Goal: Task Accomplishment & Management: Use online tool/utility

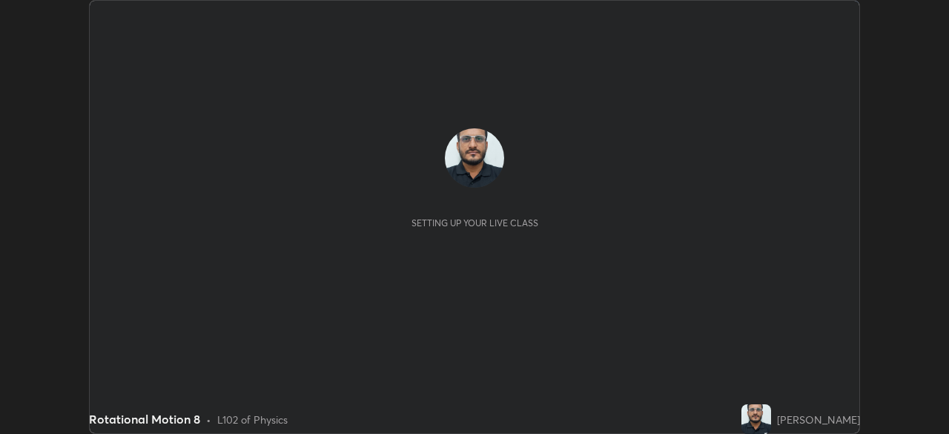
scroll to position [434, 948]
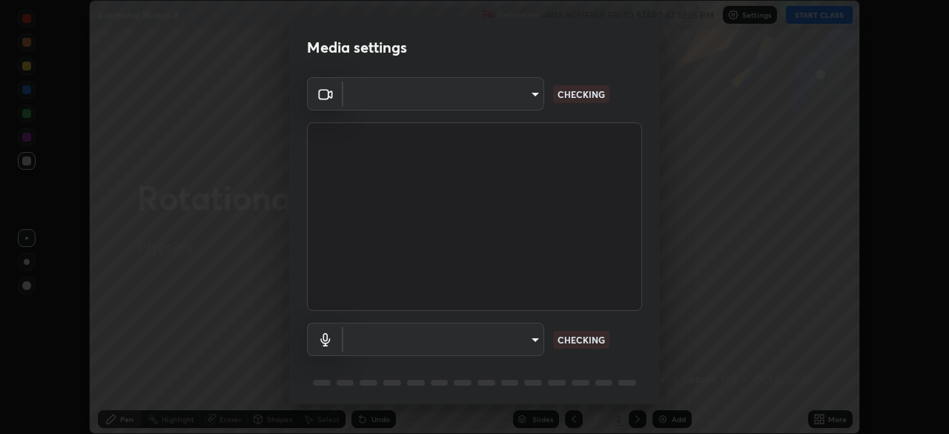
type input "67417adfccfa8b42c30ef4407fe4a6c493a28e79373338af571501226f50bce5"
type input "default"
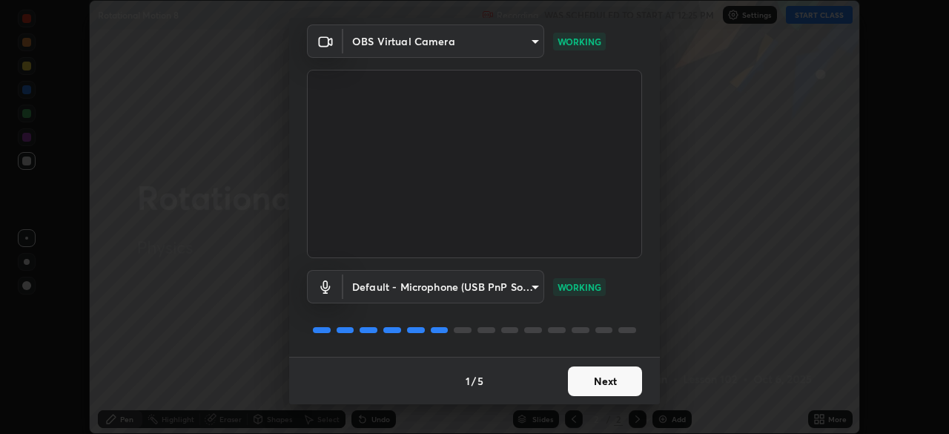
click at [610, 383] on button "Next" at bounding box center [605, 381] width 74 height 30
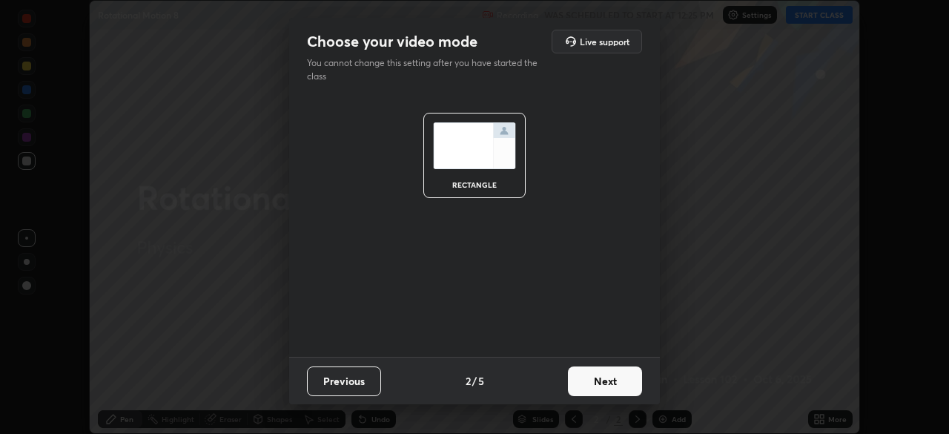
click at [613, 384] on button "Next" at bounding box center [605, 381] width 74 height 30
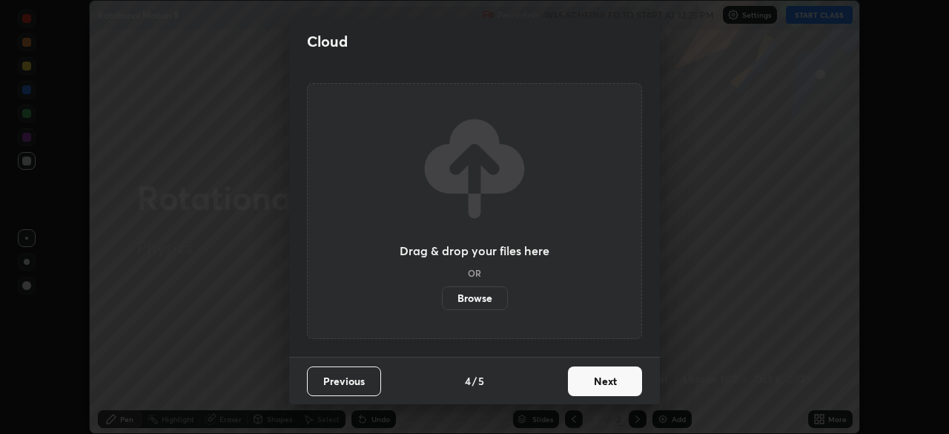
click at [615, 382] on button "Next" at bounding box center [605, 381] width 74 height 30
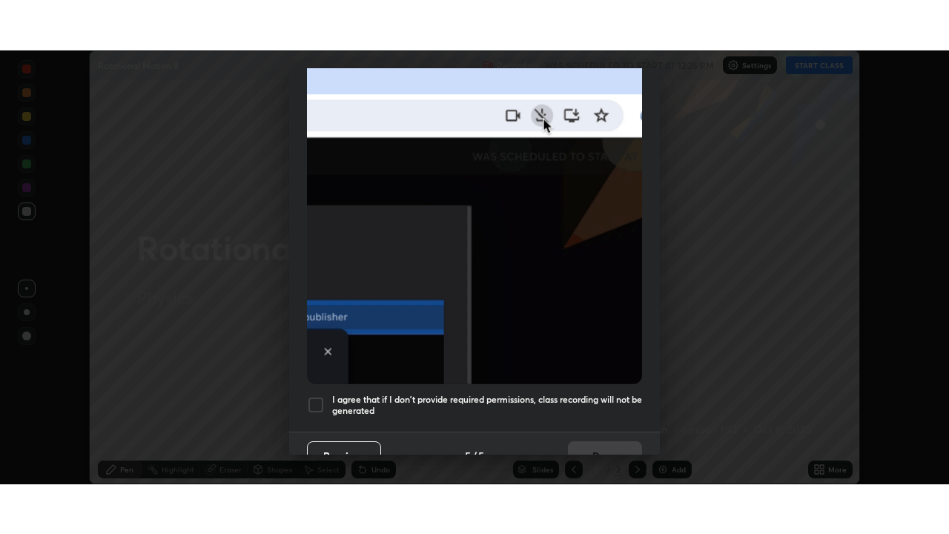
scroll to position [355, 0]
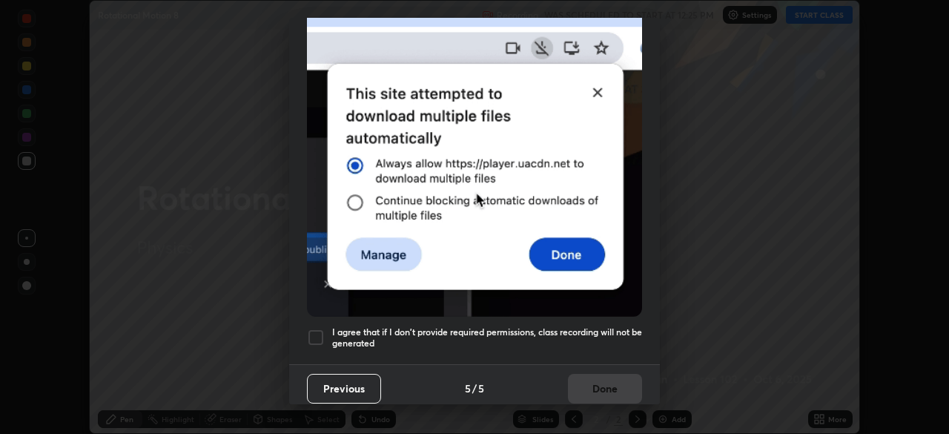
click at [311, 331] on div at bounding box center [316, 338] width 18 height 18
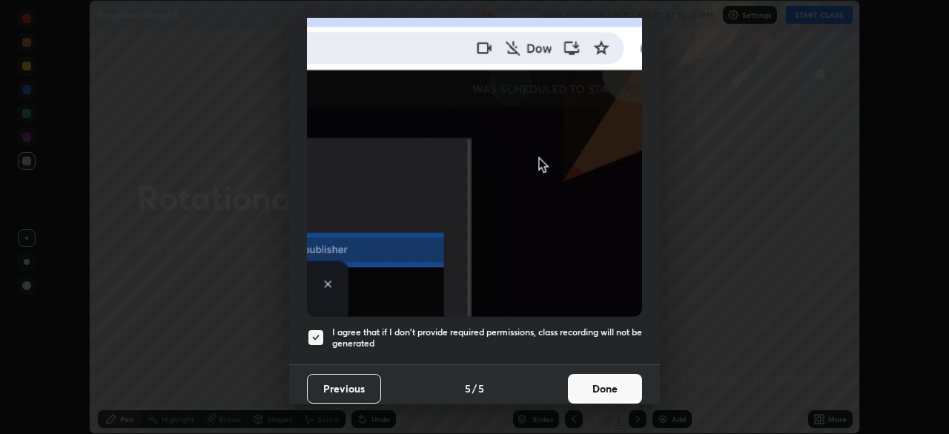
click at [607, 385] on button "Done" at bounding box center [605, 389] width 74 height 30
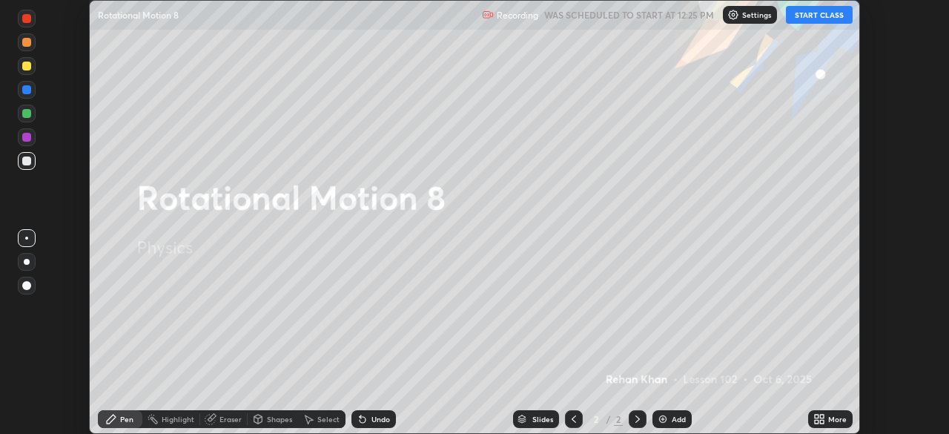
click at [808, 18] on button "START CLASS" at bounding box center [819, 15] width 67 height 18
click at [828, 422] on div "More" at bounding box center [830, 419] width 44 height 18
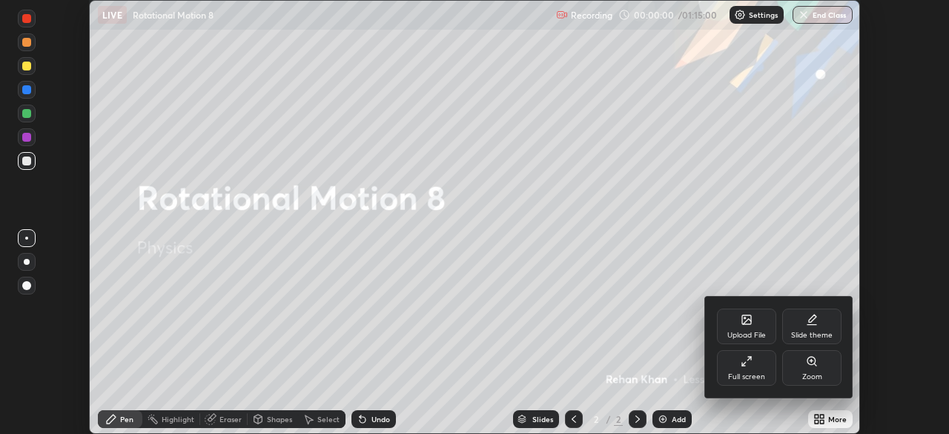
click at [757, 374] on div "Full screen" at bounding box center [746, 376] width 37 height 7
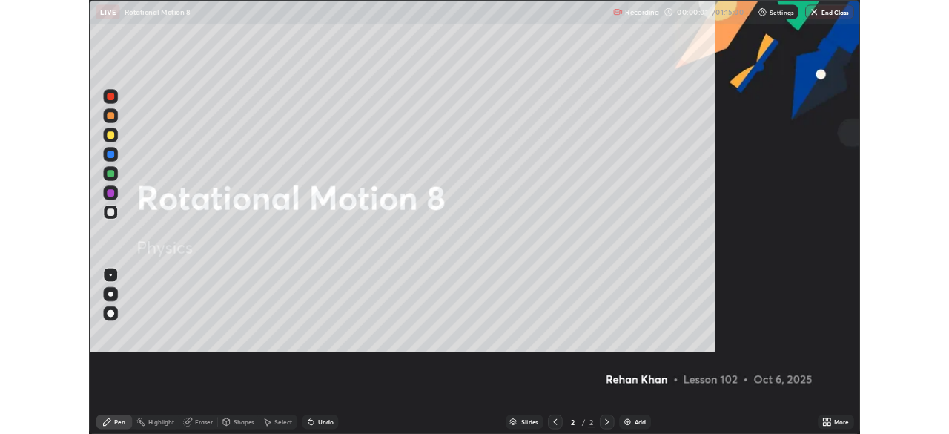
scroll to position [534, 949]
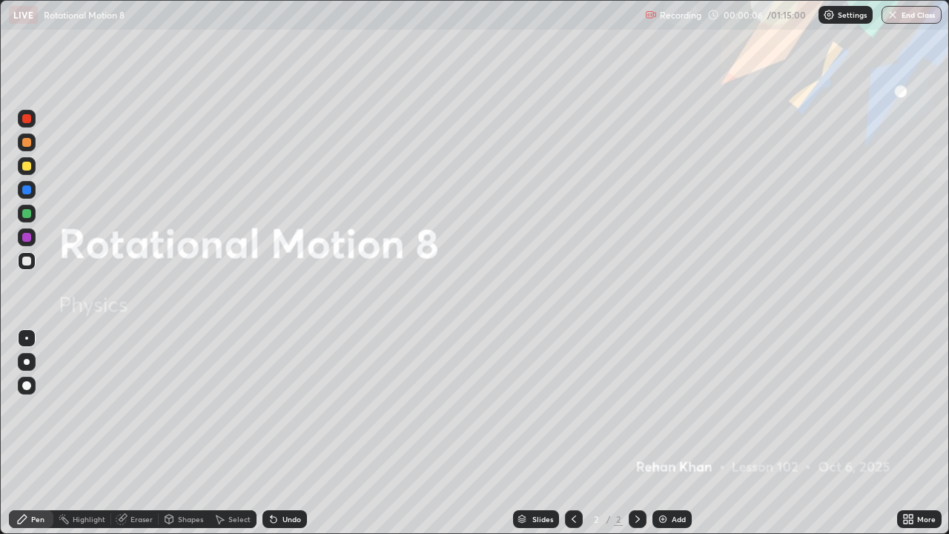
click at [684, 433] on div "Add" at bounding box center [672, 519] width 39 height 18
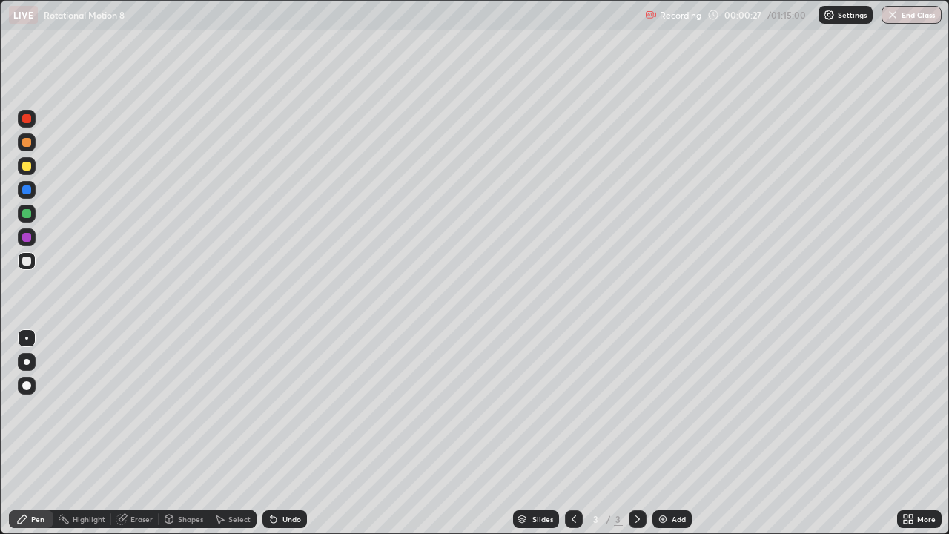
click at [27, 362] on div at bounding box center [27, 362] width 6 height 6
click at [22, 264] on div at bounding box center [27, 261] width 18 height 18
click at [25, 264] on div at bounding box center [26, 261] width 9 height 9
click at [274, 433] on icon at bounding box center [274, 519] width 12 height 12
click at [277, 433] on icon at bounding box center [274, 519] width 12 height 12
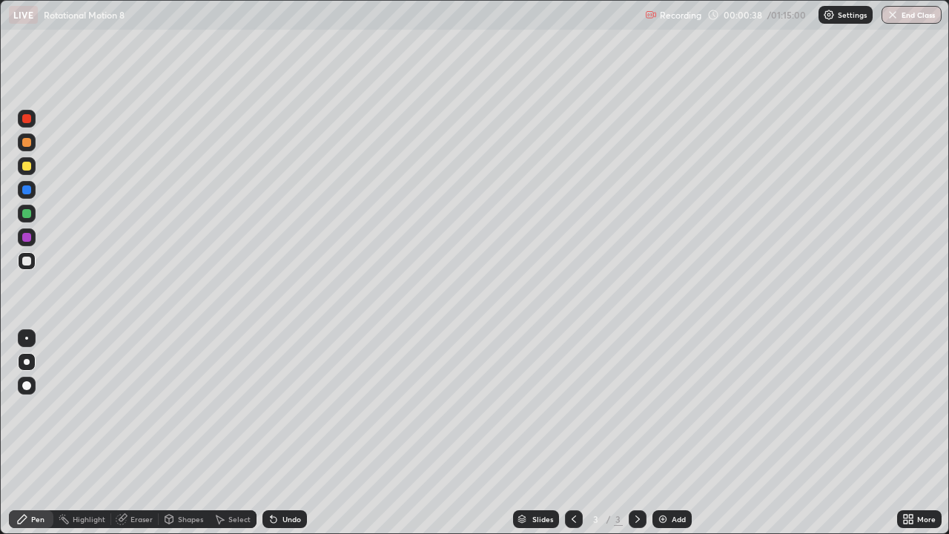
click at [277, 433] on icon at bounding box center [274, 519] width 12 height 12
click at [277, 433] on div "Undo" at bounding box center [285, 519] width 44 height 18
click at [28, 168] on div at bounding box center [26, 166] width 9 height 9
click at [183, 433] on div "Shapes" at bounding box center [190, 518] width 25 height 7
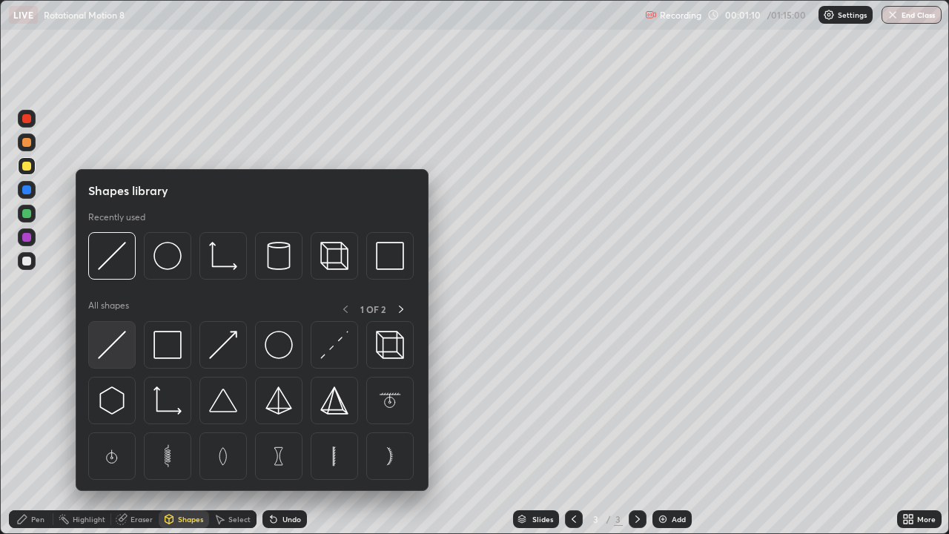
click at [108, 357] on img at bounding box center [112, 345] width 28 height 28
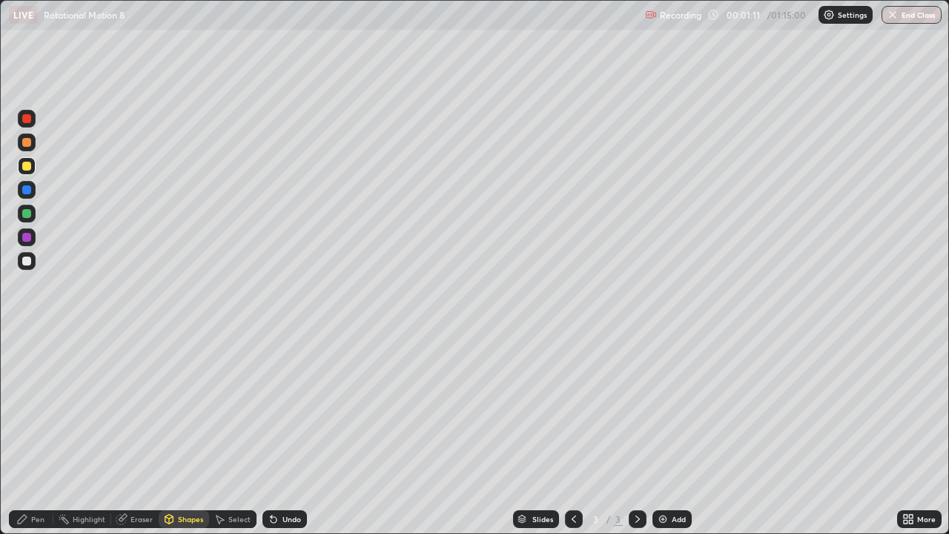
click at [27, 262] on div at bounding box center [26, 261] width 9 height 9
click at [39, 433] on div "Pen" at bounding box center [37, 518] width 13 height 7
click at [29, 263] on div at bounding box center [26, 261] width 9 height 9
click at [285, 433] on div "Undo" at bounding box center [292, 518] width 19 height 7
click at [27, 168] on div at bounding box center [26, 166] width 9 height 9
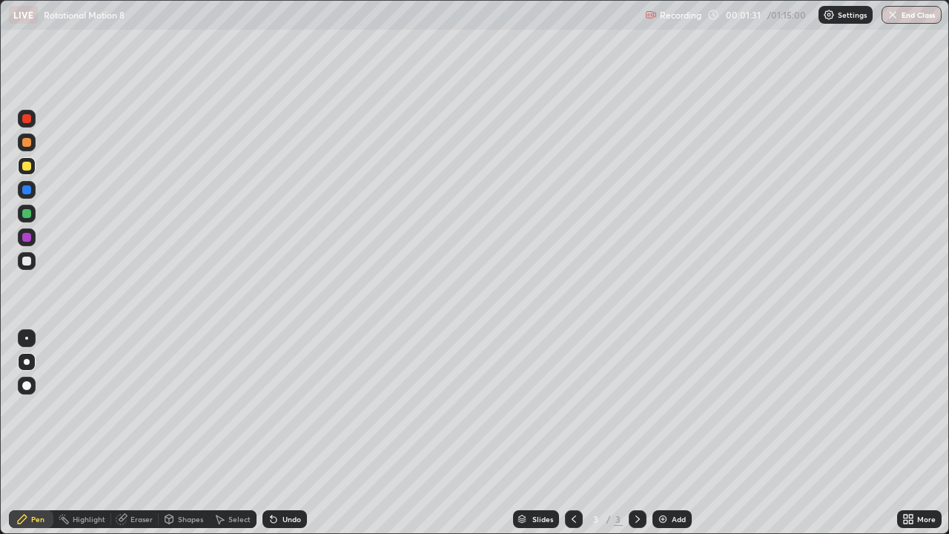
click at [26, 142] on div at bounding box center [26, 142] width 9 height 9
click at [25, 263] on div at bounding box center [26, 261] width 9 height 9
click at [27, 339] on div at bounding box center [26, 338] width 3 height 3
click at [185, 433] on div "Shapes" at bounding box center [190, 518] width 25 height 7
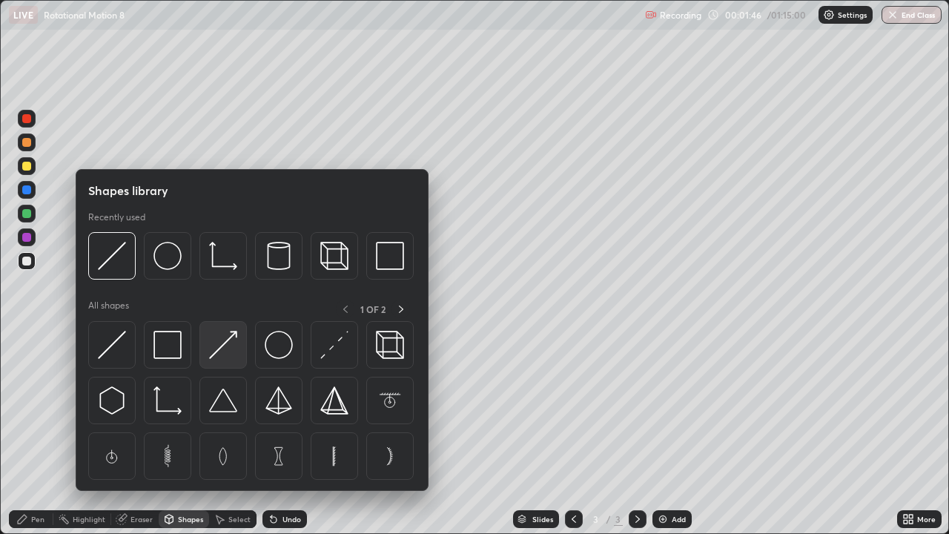
click at [221, 354] on img at bounding box center [223, 345] width 28 height 28
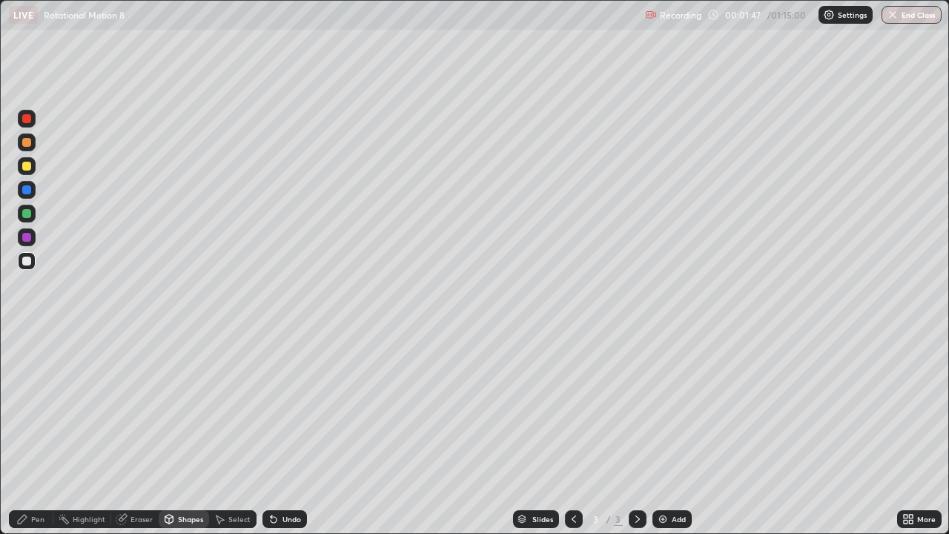
click at [190, 433] on div "Shapes" at bounding box center [190, 518] width 25 height 7
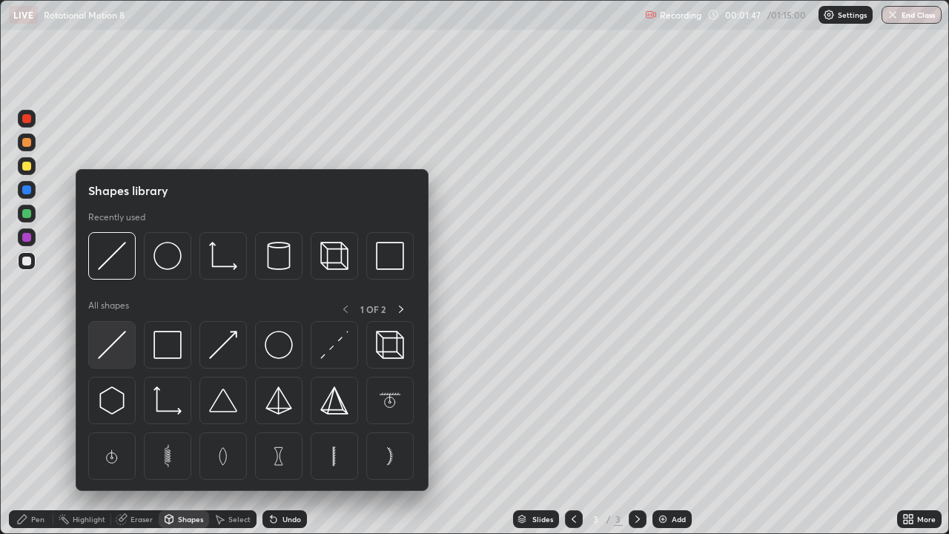
click at [113, 348] on img at bounding box center [112, 345] width 28 height 28
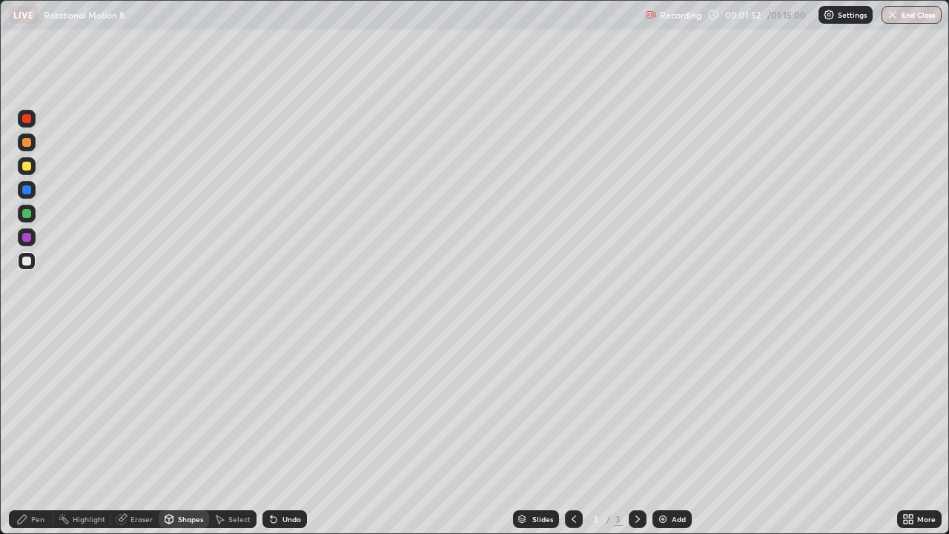
click at [24, 142] on div at bounding box center [26, 142] width 9 height 9
click at [32, 433] on div "Pen" at bounding box center [31, 519] width 44 height 18
click at [27, 119] on div at bounding box center [26, 118] width 9 height 9
click at [29, 260] on div at bounding box center [26, 261] width 9 height 9
click at [285, 433] on div "Undo" at bounding box center [285, 519] width 44 height 18
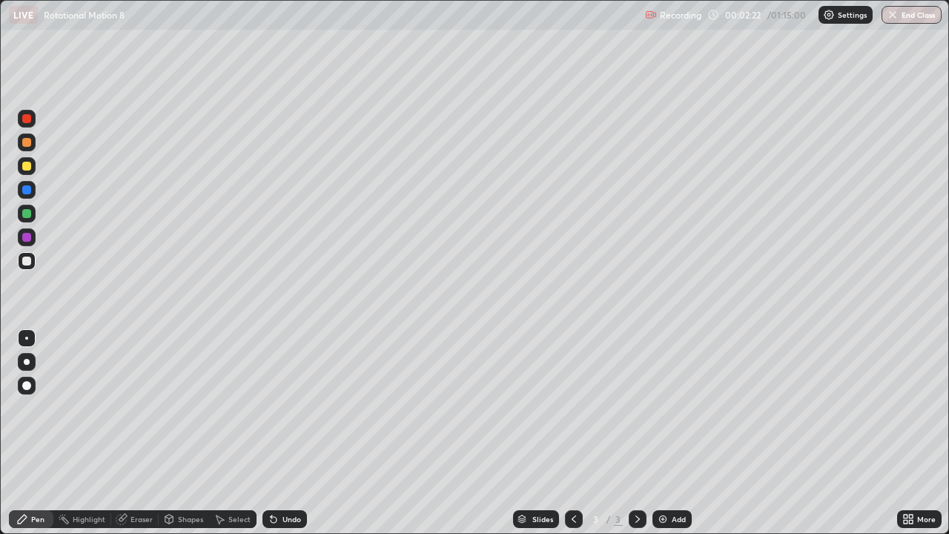
click at [284, 433] on div "Undo" at bounding box center [292, 518] width 19 height 7
click at [26, 259] on div at bounding box center [26, 261] width 9 height 9
click at [26, 197] on div at bounding box center [27, 190] width 18 height 18
click at [25, 260] on div at bounding box center [26, 261] width 9 height 9
click at [285, 433] on div "Undo" at bounding box center [292, 518] width 19 height 7
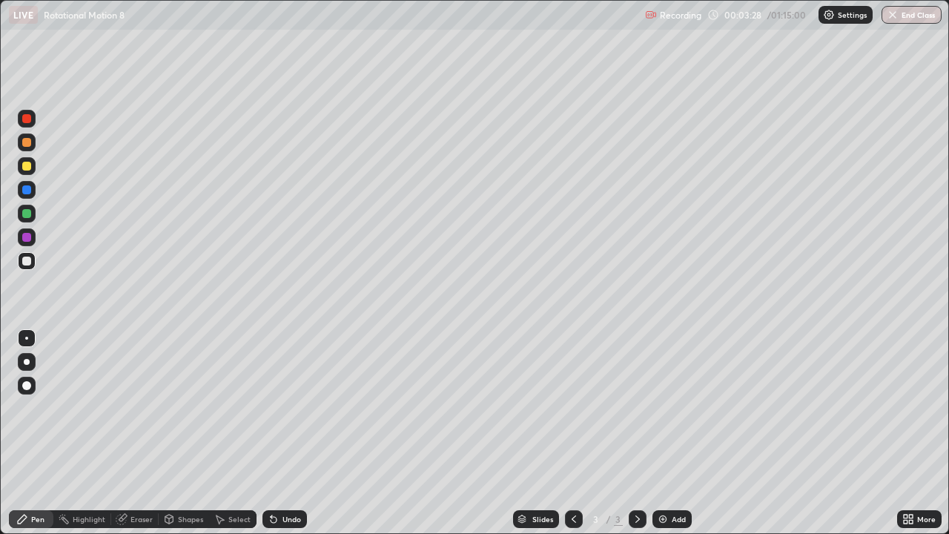
click at [283, 433] on div "Undo" at bounding box center [292, 518] width 19 height 7
click at [282, 433] on div "Undo" at bounding box center [285, 519] width 44 height 18
click at [284, 433] on div "Undo" at bounding box center [292, 518] width 19 height 7
click at [282, 433] on div "Undo" at bounding box center [285, 519] width 44 height 18
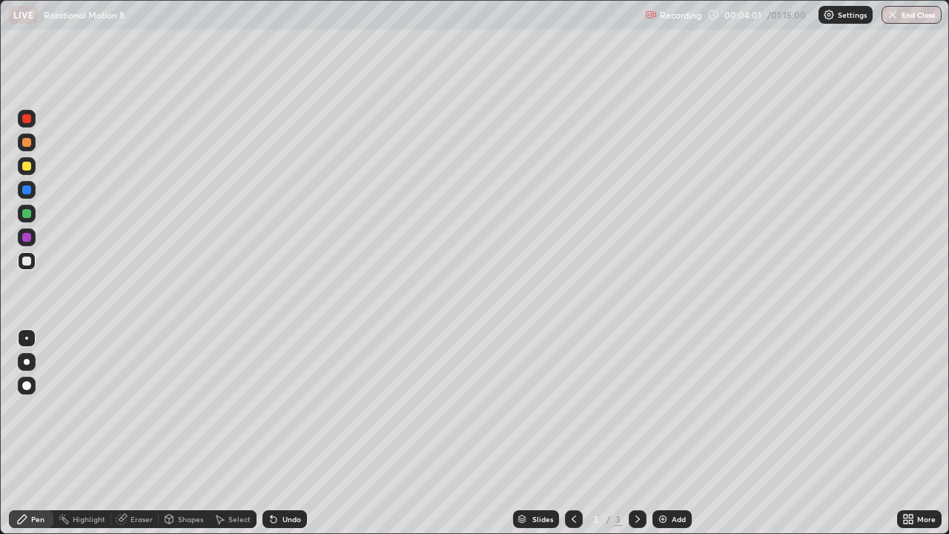
click at [279, 433] on div "Undo" at bounding box center [285, 519] width 44 height 18
click at [28, 196] on div at bounding box center [27, 190] width 18 height 18
click at [24, 260] on div at bounding box center [26, 261] width 9 height 9
click at [27, 197] on div at bounding box center [27, 190] width 18 height 18
click at [25, 261] on div at bounding box center [26, 261] width 9 height 9
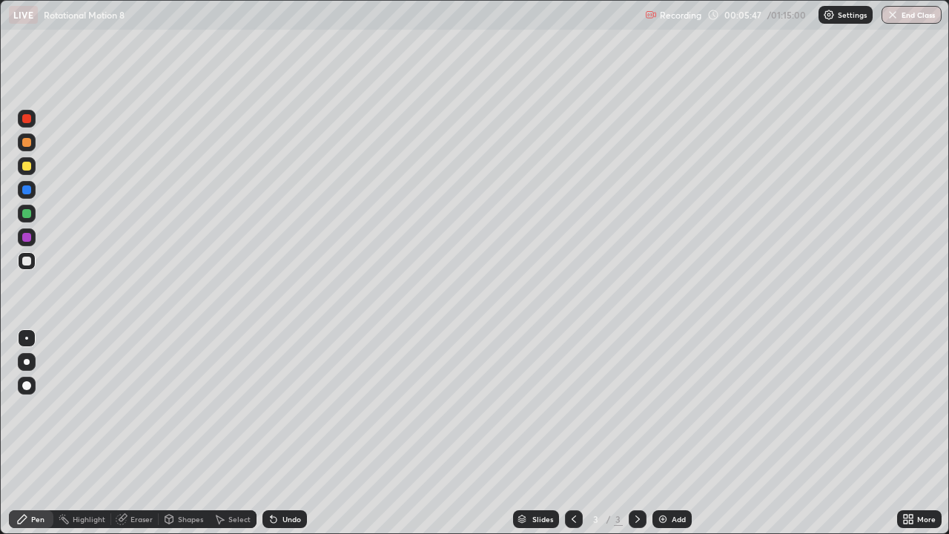
click at [33, 193] on div at bounding box center [27, 190] width 18 height 18
click at [29, 264] on div at bounding box center [26, 261] width 9 height 9
click at [27, 173] on div at bounding box center [27, 166] width 18 height 18
click at [33, 144] on div at bounding box center [27, 142] width 18 height 18
click at [23, 120] on div at bounding box center [26, 118] width 9 height 9
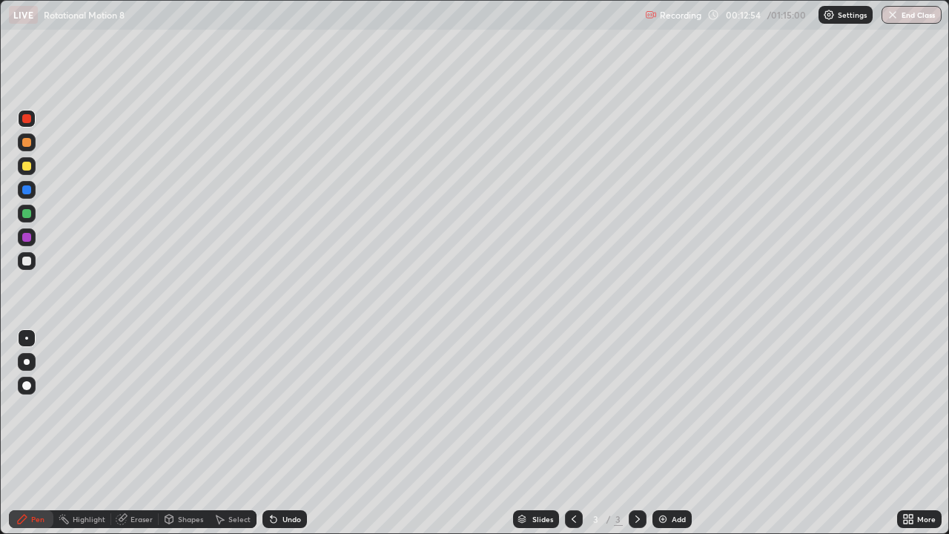
click at [666, 433] on img at bounding box center [663, 519] width 12 height 12
click at [22, 262] on div at bounding box center [26, 261] width 9 height 9
click at [24, 355] on div at bounding box center [27, 362] width 18 height 18
click at [24, 168] on div at bounding box center [26, 166] width 9 height 9
click at [182, 433] on div "Shapes" at bounding box center [184, 519] width 50 height 18
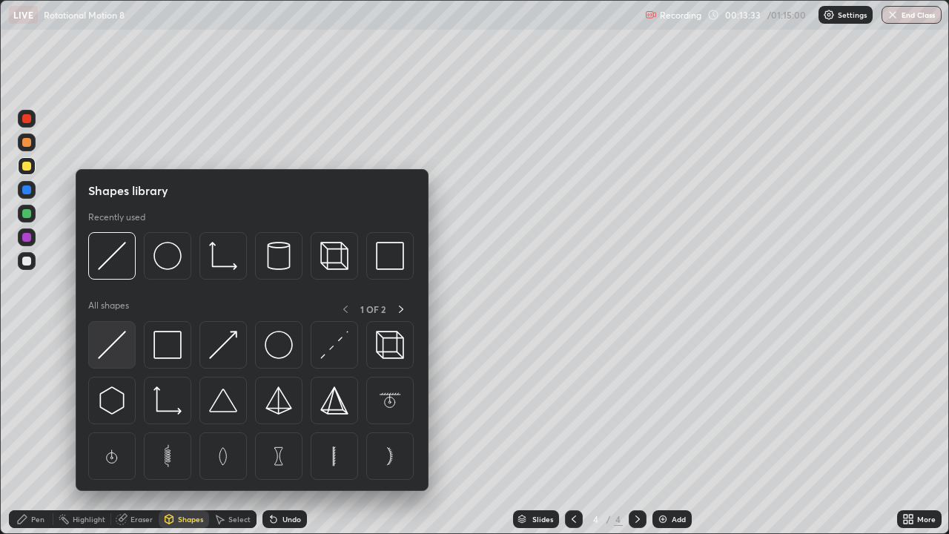
click at [110, 351] on img at bounding box center [112, 345] width 28 height 28
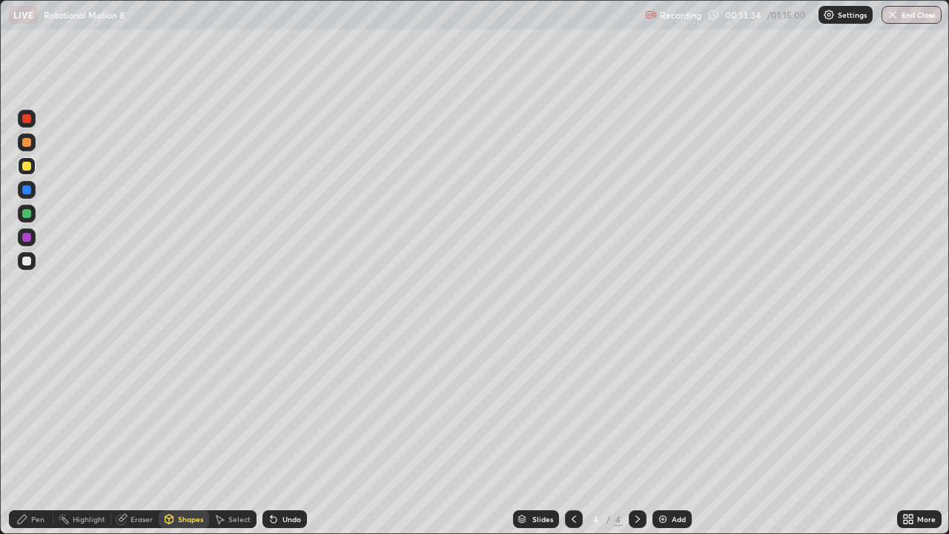
click at [28, 265] on div at bounding box center [26, 261] width 9 height 9
click at [27, 433] on div "Pen" at bounding box center [31, 519] width 44 height 18
click at [27, 168] on div at bounding box center [26, 166] width 9 height 9
click at [28, 216] on div at bounding box center [26, 213] width 9 height 9
click at [25, 262] on div at bounding box center [26, 261] width 9 height 9
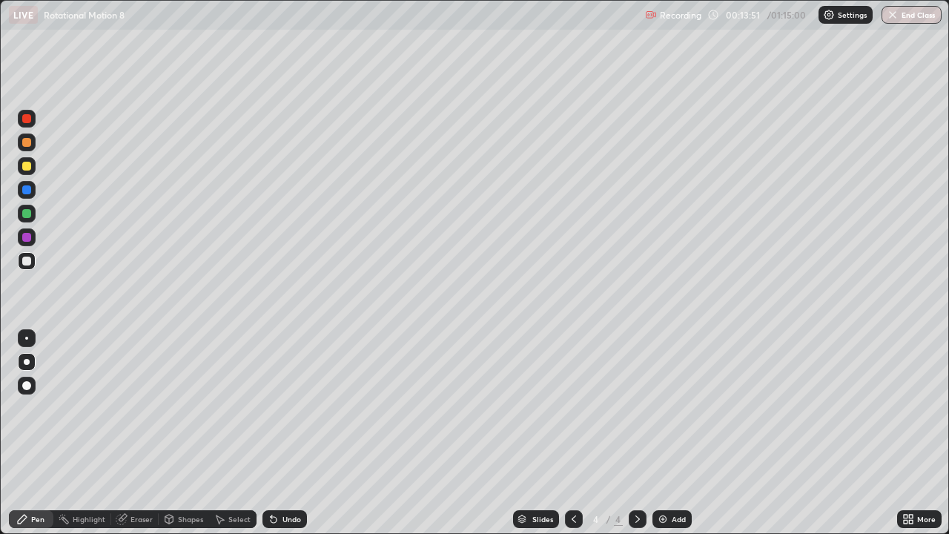
click at [25, 168] on div at bounding box center [26, 166] width 9 height 9
click at [26, 263] on div at bounding box center [26, 261] width 9 height 9
click at [289, 433] on div "Undo" at bounding box center [292, 518] width 19 height 7
click at [287, 433] on div "Undo" at bounding box center [292, 518] width 19 height 7
click at [285, 433] on div "Undo" at bounding box center [292, 518] width 19 height 7
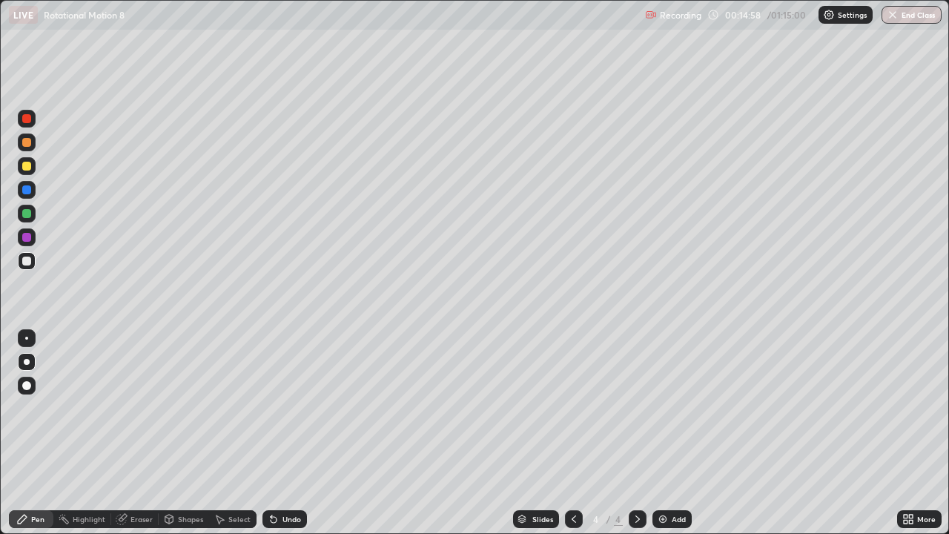
click at [26, 338] on div at bounding box center [26, 338] width 3 height 3
click at [26, 191] on div at bounding box center [26, 189] width 9 height 9
click at [24, 262] on div at bounding box center [26, 261] width 9 height 9
click at [279, 433] on div "Undo" at bounding box center [285, 519] width 44 height 18
click at [282, 433] on div "Undo" at bounding box center [285, 519] width 44 height 18
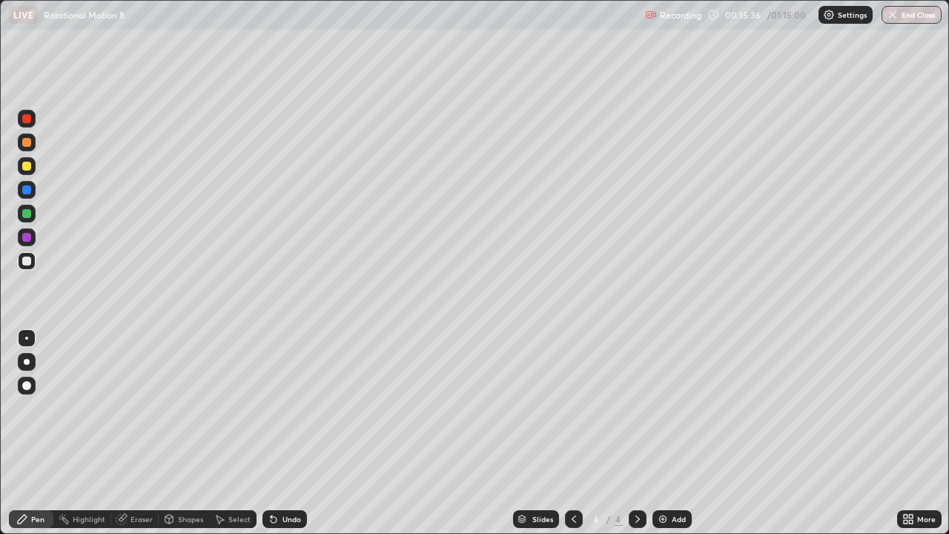
click at [280, 433] on div "Undo" at bounding box center [285, 519] width 44 height 18
click at [279, 433] on div "Undo" at bounding box center [285, 519] width 44 height 18
click at [280, 433] on div "Undo" at bounding box center [285, 519] width 44 height 18
click at [278, 433] on div "Undo" at bounding box center [285, 519] width 44 height 18
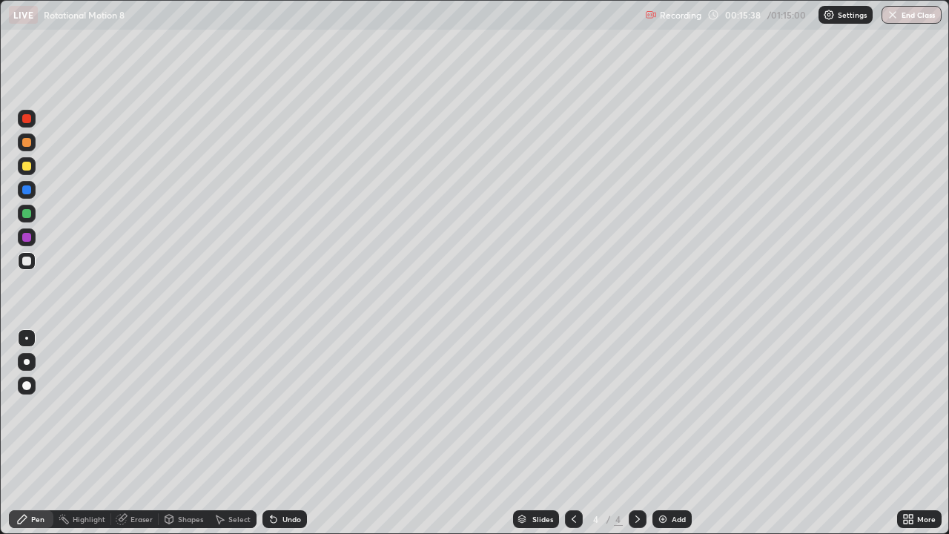
click at [279, 433] on div "Undo" at bounding box center [285, 519] width 44 height 18
click at [281, 433] on div "Undo" at bounding box center [285, 519] width 44 height 18
click at [282, 433] on div "Undo" at bounding box center [285, 519] width 44 height 18
click at [283, 433] on div "Undo" at bounding box center [292, 518] width 19 height 7
click at [277, 433] on div "Undo" at bounding box center [285, 519] width 44 height 18
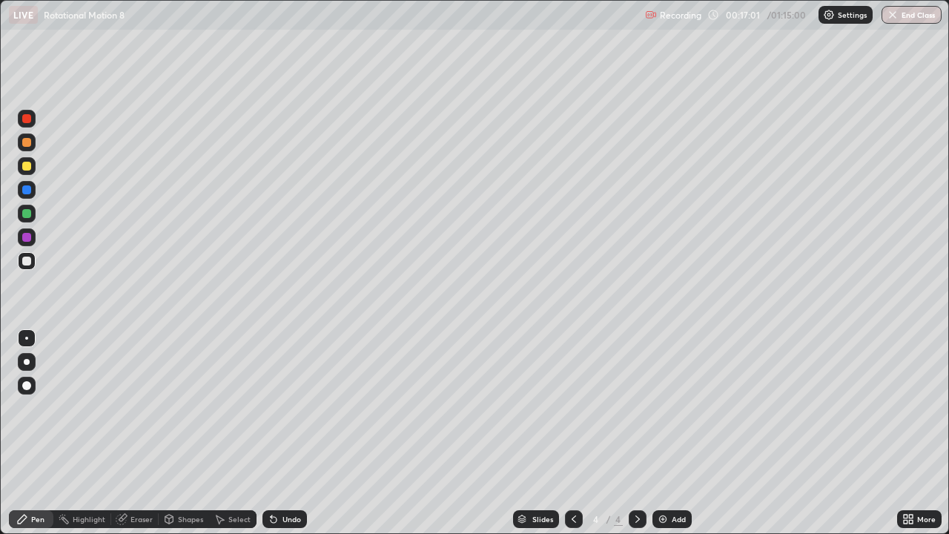
click at [277, 433] on div "Undo" at bounding box center [285, 519] width 44 height 18
click at [281, 433] on div "Undo" at bounding box center [285, 519] width 44 height 18
click at [661, 433] on div "Add" at bounding box center [672, 519] width 39 height 18
click at [572, 433] on icon at bounding box center [574, 519] width 12 height 12
click at [141, 433] on div "Eraser" at bounding box center [142, 518] width 22 height 7
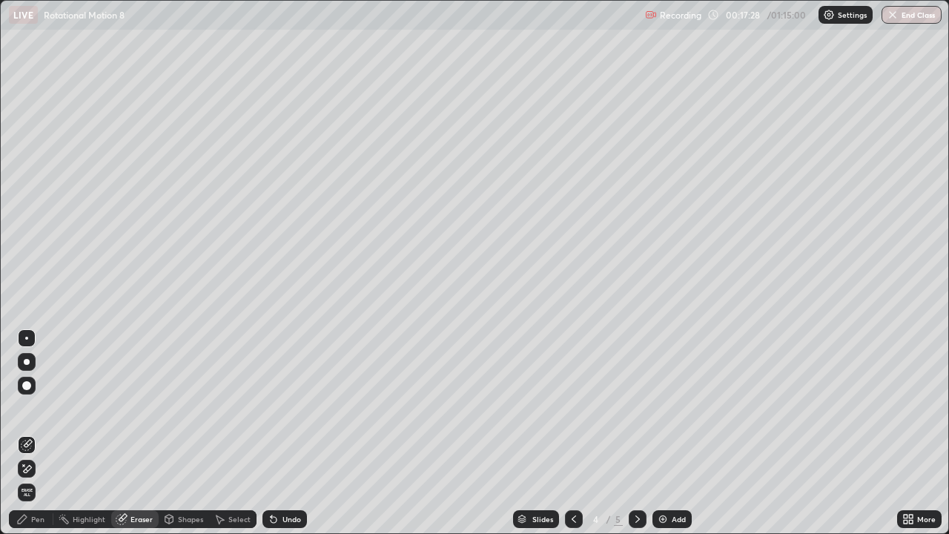
click at [35, 433] on div "Pen" at bounding box center [31, 519] width 44 height 18
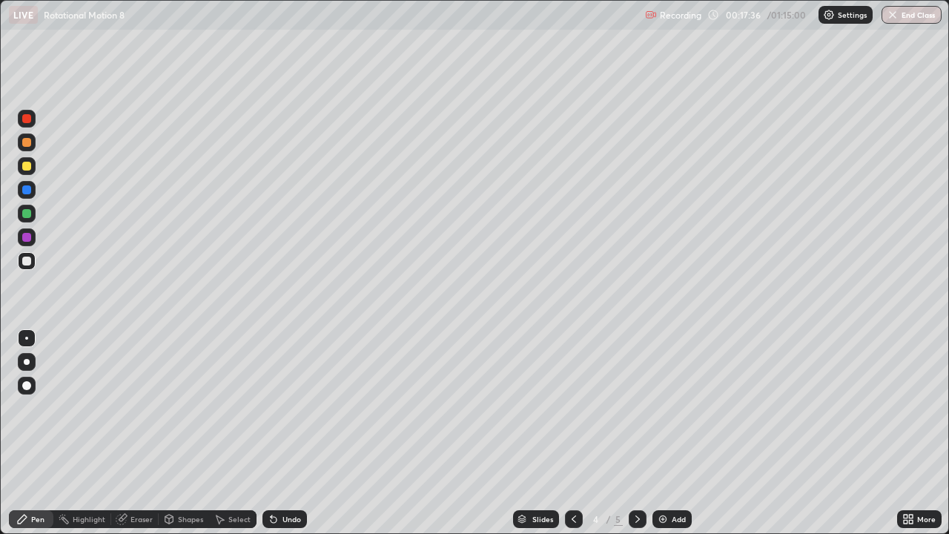
click at [27, 190] on div at bounding box center [26, 189] width 9 height 9
click at [30, 264] on div at bounding box center [26, 261] width 9 height 9
click at [25, 166] on div at bounding box center [26, 166] width 9 height 9
click at [32, 140] on div at bounding box center [27, 142] width 18 height 18
click at [22, 257] on div at bounding box center [27, 261] width 18 height 18
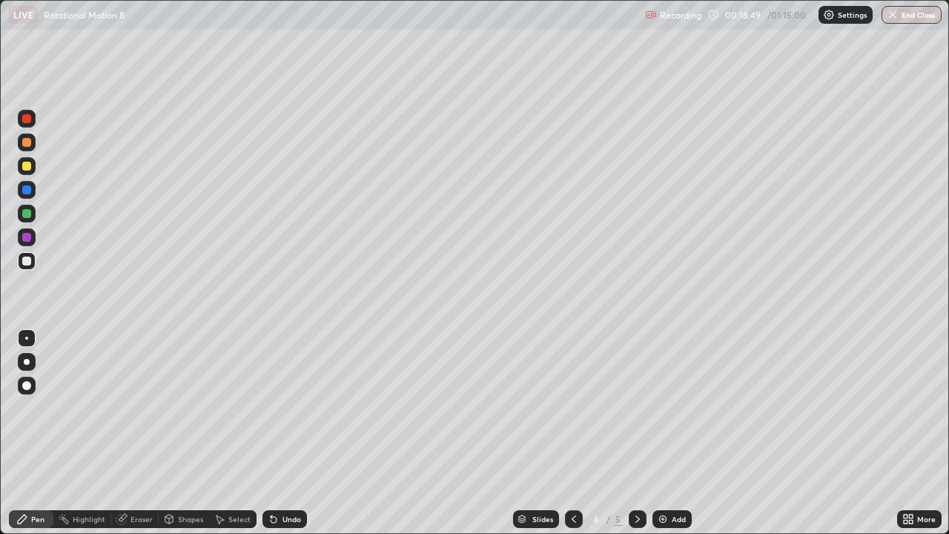
click at [142, 433] on div "Eraser" at bounding box center [134, 519] width 47 height 18
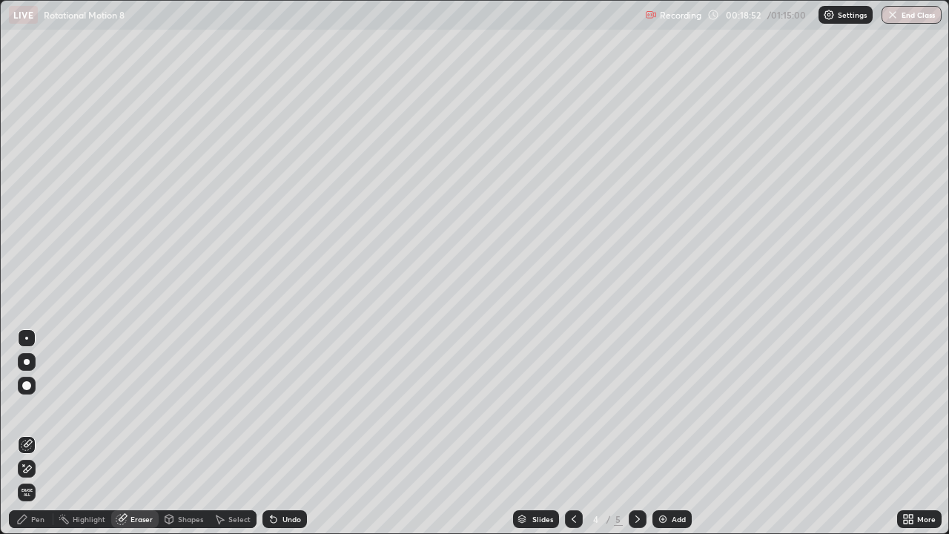
click at [234, 433] on div "Select" at bounding box center [232, 519] width 47 height 18
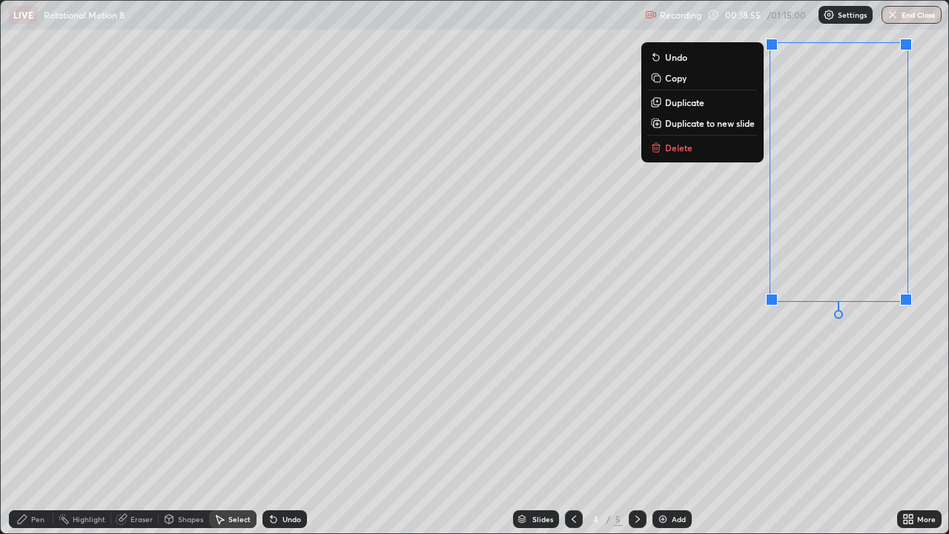
click at [693, 146] on button "Delete" at bounding box center [702, 148] width 110 height 18
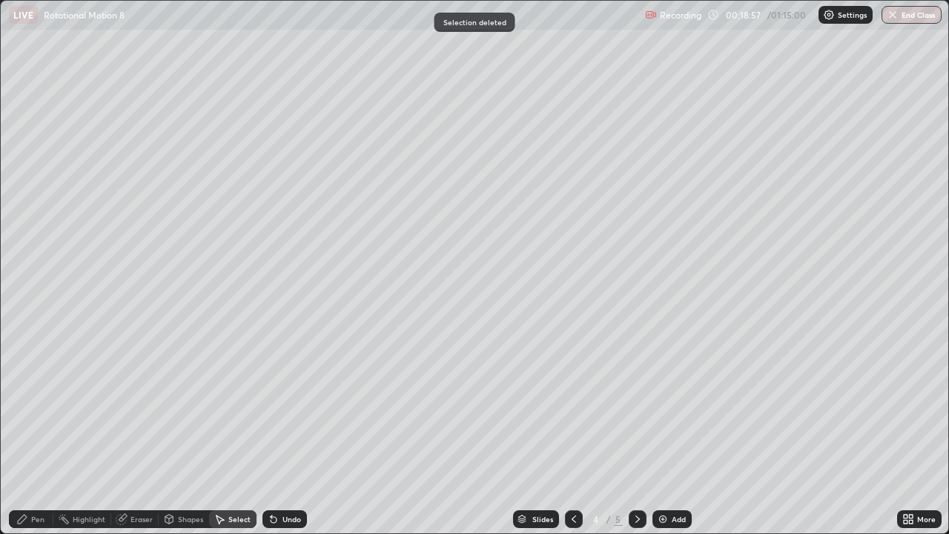
click at [42, 433] on div "Pen" at bounding box center [37, 518] width 13 height 7
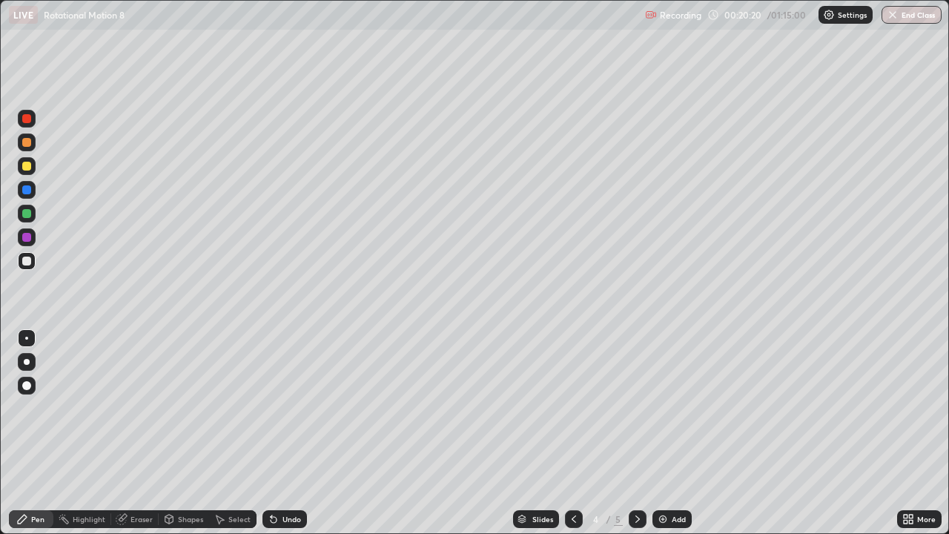
click at [27, 268] on div at bounding box center [27, 261] width 18 height 18
click at [109, 433] on div "Highlight" at bounding box center [82, 519] width 58 height 30
click at [672, 433] on div "Add" at bounding box center [679, 518] width 14 height 7
click at [30, 262] on div at bounding box center [26, 261] width 9 height 9
click at [31, 433] on div "Pen" at bounding box center [37, 518] width 13 height 7
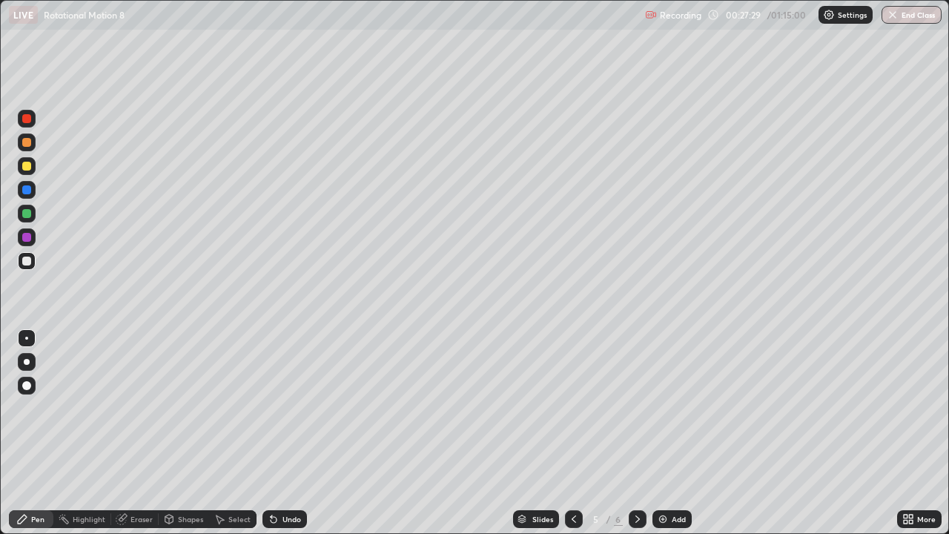
click at [27, 264] on div at bounding box center [26, 261] width 9 height 9
click at [192, 433] on div "Shapes" at bounding box center [184, 519] width 50 height 18
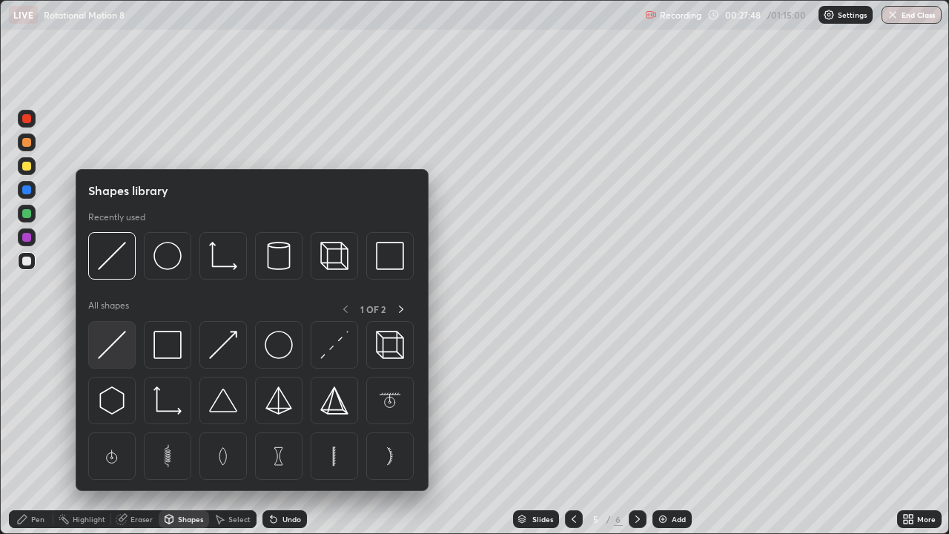
click at [113, 350] on img at bounding box center [112, 345] width 28 height 28
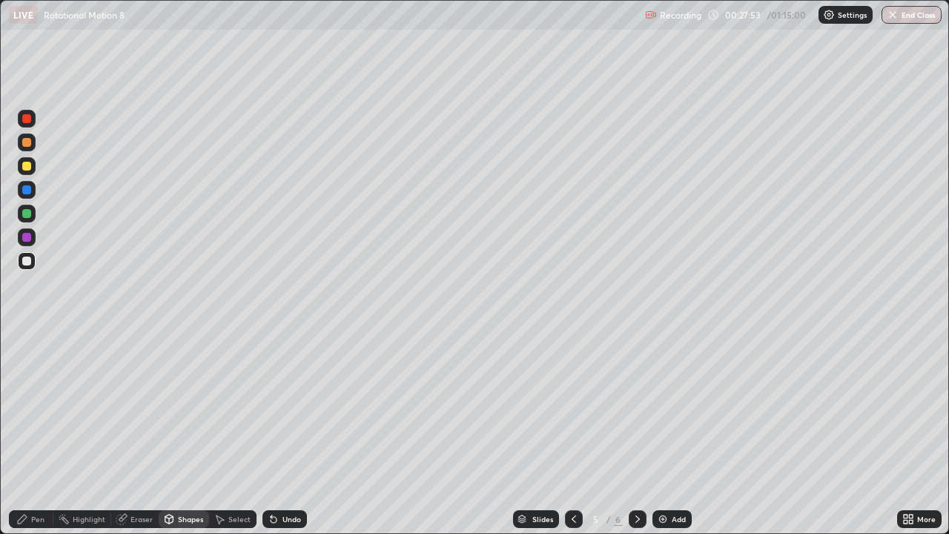
click at [26, 169] on div at bounding box center [26, 166] width 9 height 9
click at [25, 142] on div at bounding box center [26, 142] width 9 height 9
click at [32, 433] on div "Pen" at bounding box center [31, 519] width 44 height 18
click at [27, 166] on div at bounding box center [26, 166] width 9 height 9
click at [30, 260] on div at bounding box center [26, 261] width 9 height 9
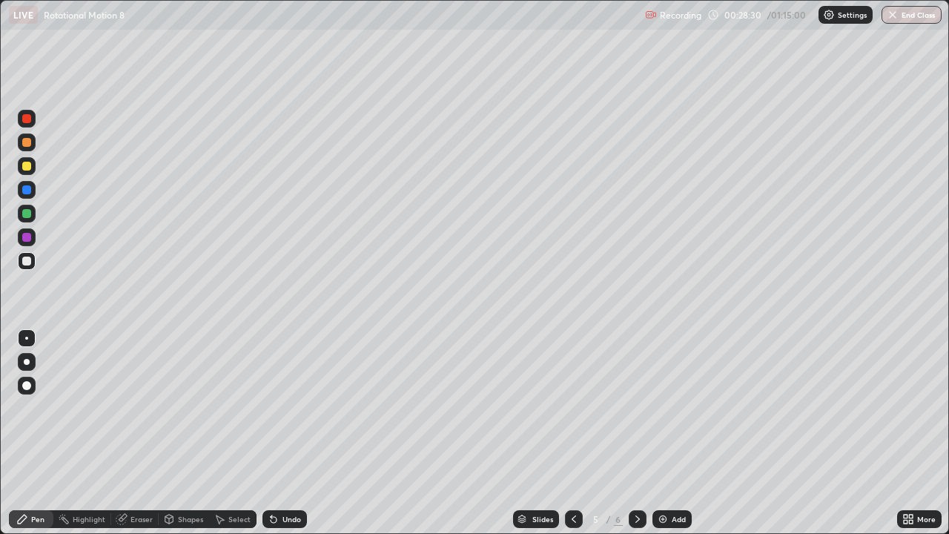
click at [25, 122] on div at bounding box center [26, 118] width 9 height 9
click at [24, 261] on div at bounding box center [26, 261] width 9 height 9
click at [33, 194] on div at bounding box center [27, 190] width 18 height 18
click at [24, 265] on div at bounding box center [26, 261] width 9 height 9
click at [26, 168] on div at bounding box center [26, 166] width 9 height 9
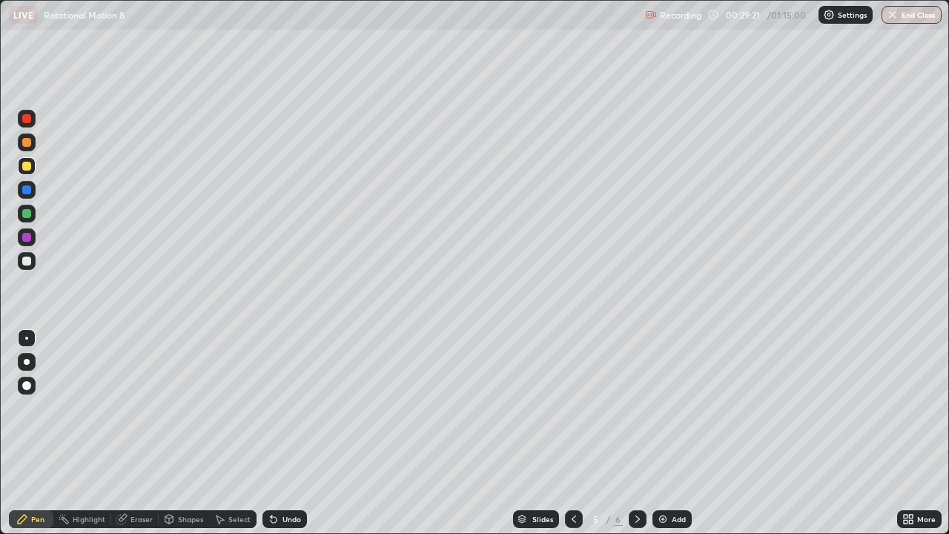
click at [27, 191] on div at bounding box center [26, 189] width 9 height 9
click at [27, 262] on div at bounding box center [26, 261] width 9 height 9
click at [24, 146] on div at bounding box center [27, 142] width 18 height 18
click at [27, 262] on div at bounding box center [26, 261] width 9 height 9
click at [20, 191] on div at bounding box center [27, 190] width 18 height 18
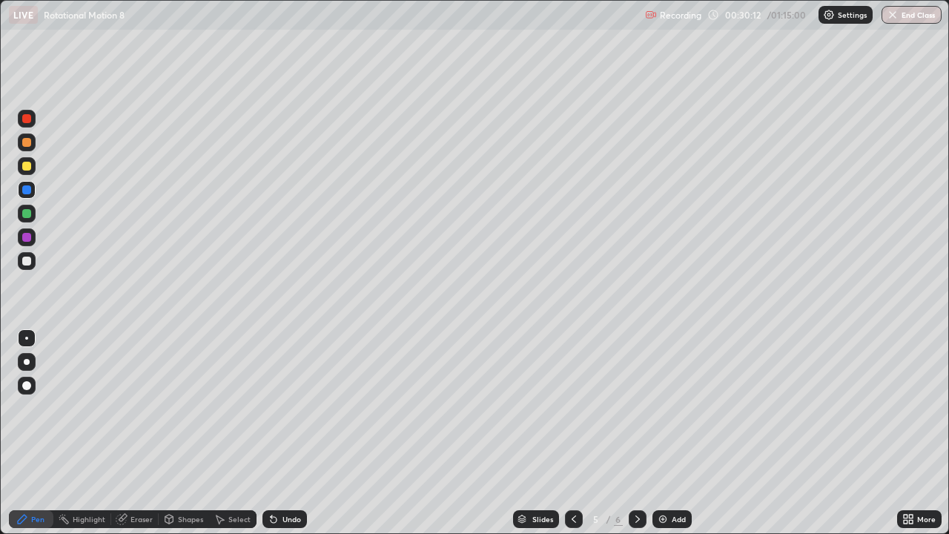
click at [27, 261] on div at bounding box center [26, 261] width 9 height 9
click at [34, 150] on div at bounding box center [27, 143] width 18 height 24
click at [283, 433] on div "Undo" at bounding box center [292, 518] width 19 height 7
click at [285, 433] on div "Undo" at bounding box center [292, 518] width 19 height 7
click at [286, 433] on div "Undo" at bounding box center [292, 518] width 19 height 7
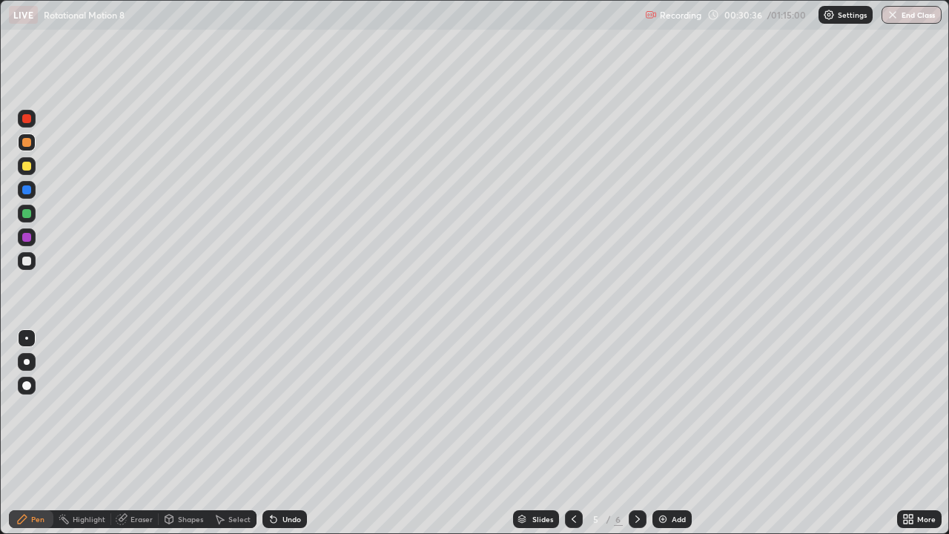
click at [28, 263] on div at bounding box center [26, 261] width 9 height 9
click at [294, 433] on div "Undo" at bounding box center [285, 519] width 44 height 18
click at [136, 433] on div "Eraser" at bounding box center [142, 518] width 22 height 7
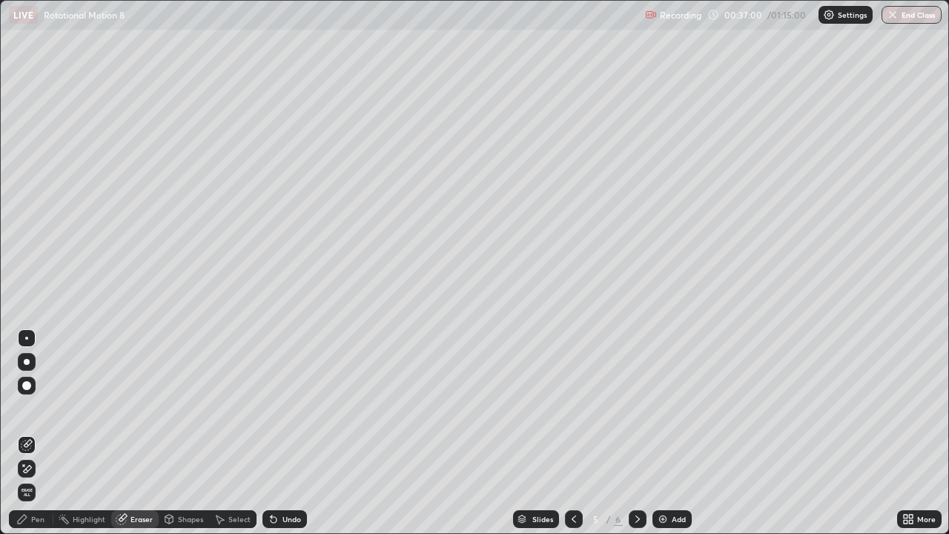
click at [27, 433] on div "Pen" at bounding box center [31, 519] width 44 height 18
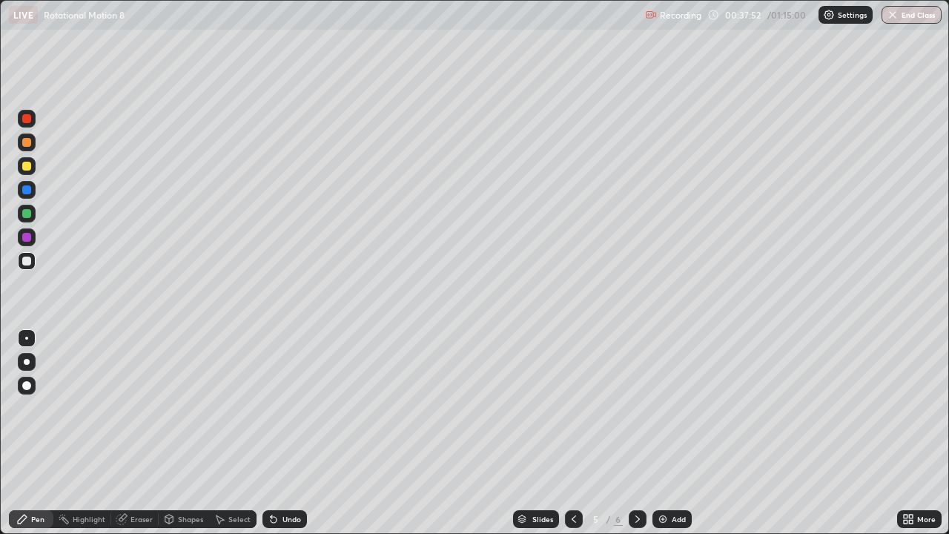
click at [573, 433] on icon at bounding box center [574, 519] width 12 height 12
click at [638, 433] on icon at bounding box center [638, 519] width 12 height 12
click at [661, 433] on div "Add" at bounding box center [672, 519] width 39 height 18
click at [22, 260] on div at bounding box center [27, 261] width 18 height 18
click at [24, 168] on div at bounding box center [26, 166] width 9 height 9
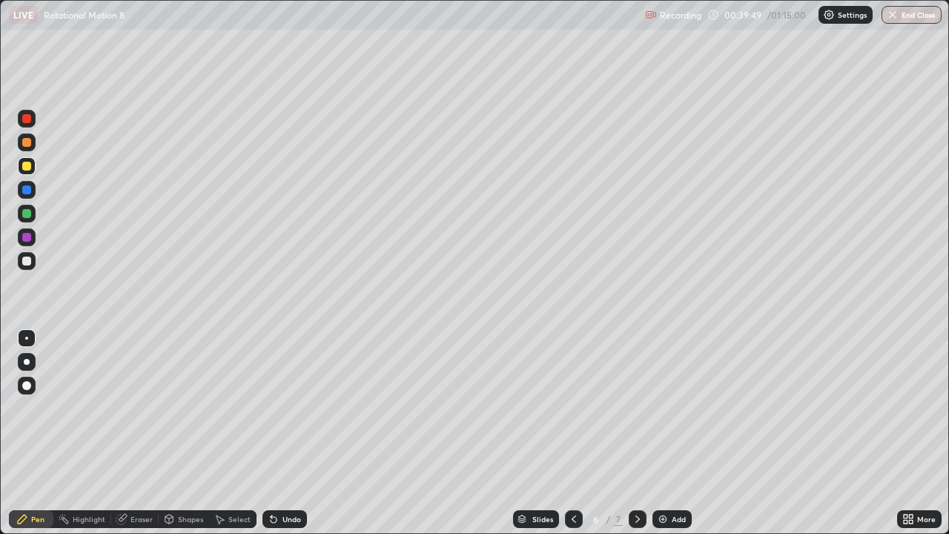
click at [27, 264] on div at bounding box center [26, 261] width 9 height 9
click at [188, 433] on div "Shapes" at bounding box center [184, 519] width 50 height 18
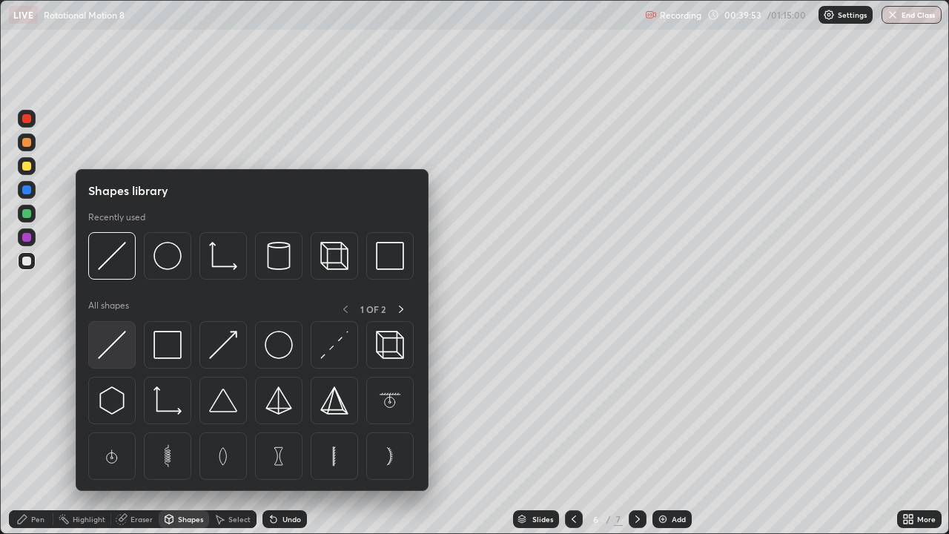
click at [111, 345] on img at bounding box center [112, 345] width 28 height 28
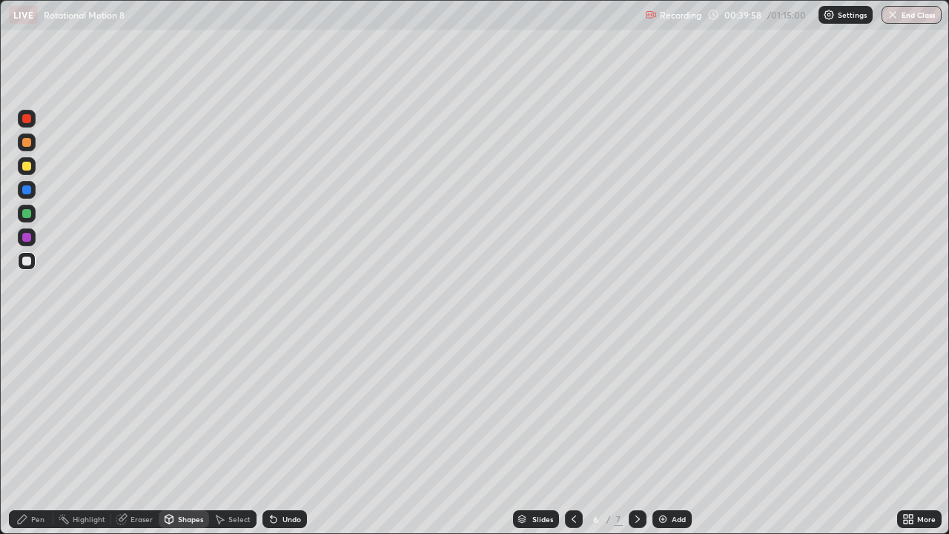
click at [25, 145] on div at bounding box center [26, 142] width 9 height 9
click at [47, 433] on div "Pen" at bounding box center [31, 519] width 44 height 18
click at [26, 260] on div at bounding box center [26, 261] width 9 height 9
click at [279, 433] on div "Undo" at bounding box center [285, 519] width 44 height 18
click at [283, 433] on div "Undo" at bounding box center [292, 518] width 19 height 7
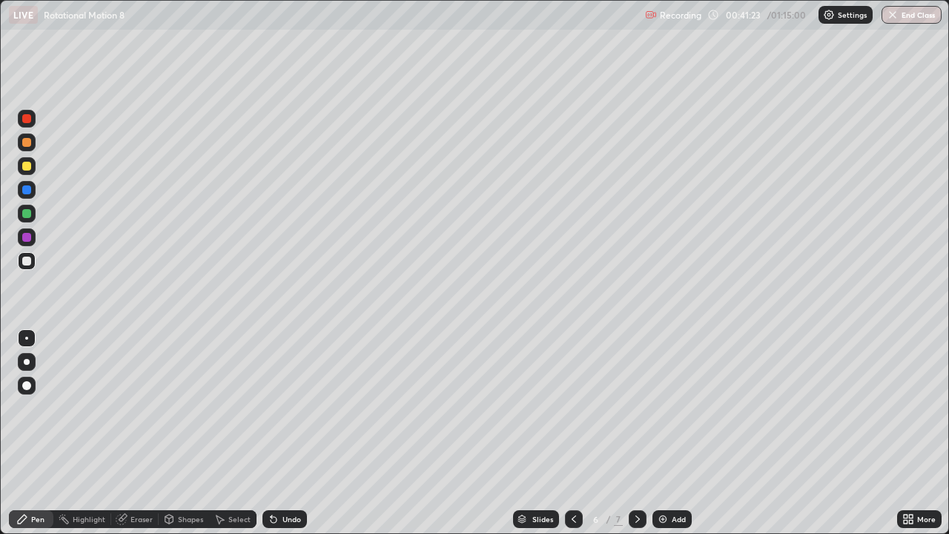
click at [24, 170] on div at bounding box center [26, 166] width 9 height 9
click at [30, 266] on div at bounding box center [27, 261] width 18 height 18
click at [283, 433] on div "Undo" at bounding box center [292, 518] width 19 height 7
click at [286, 433] on div "Undo" at bounding box center [292, 518] width 19 height 7
click at [23, 162] on div at bounding box center [26, 166] width 9 height 9
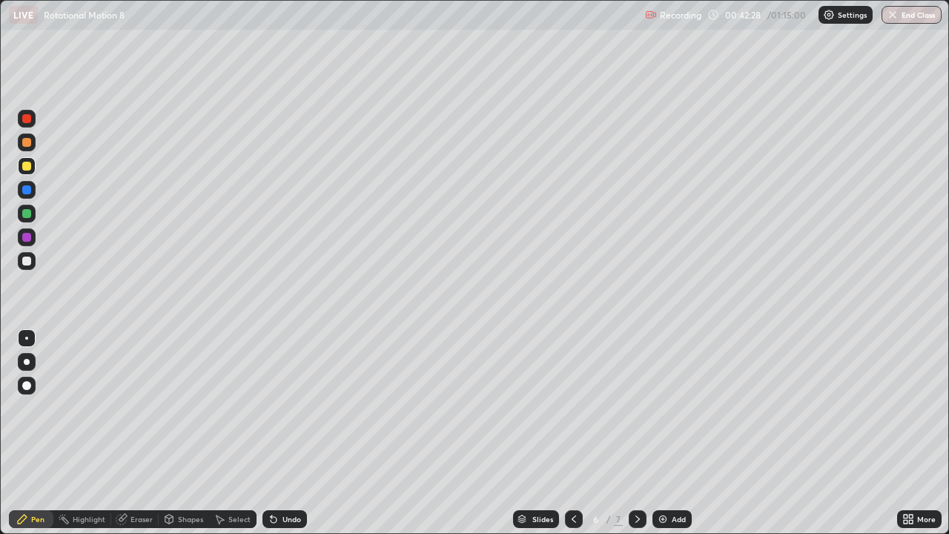
click at [24, 214] on div at bounding box center [26, 213] width 9 height 9
click at [24, 192] on div at bounding box center [26, 189] width 9 height 9
click at [21, 257] on div at bounding box center [27, 261] width 18 height 18
click at [148, 433] on div "Eraser" at bounding box center [142, 518] width 22 height 7
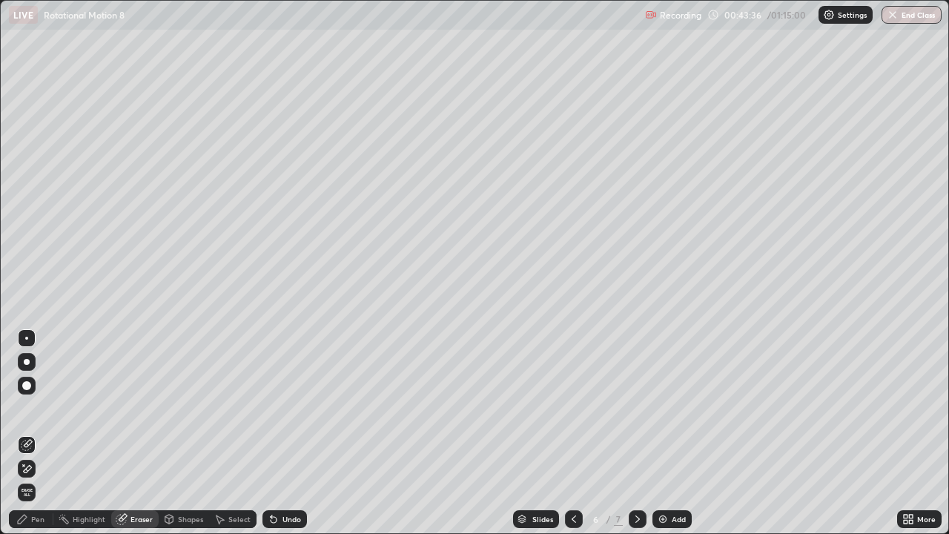
click at [44, 433] on div "Pen" at bounding box center [31, 519] width 44 height 18
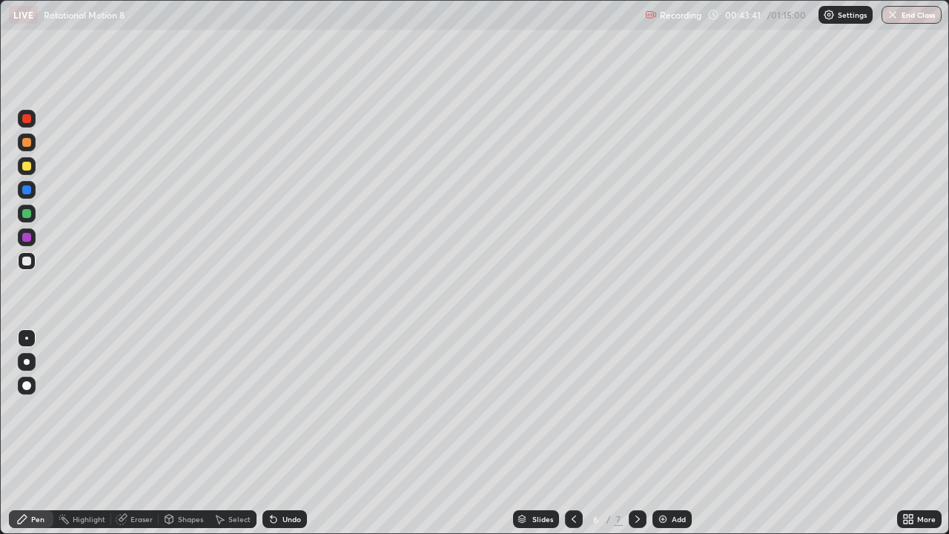
click at [23, 217] on div at bounding box center [27, 214] width 18 height 18
click at [288, 433] on div "Undo" at bounding box center [292, 518] width 19 height 7
click at [291, 433] on div "Undo" at bounding box center [285, 519] width 44 height 18
click at [292, 433] on div "Undo" at bounding box center [285, 519] width 44 height 18
click at [291, 433] on div "Undo" at bounding box center [285, 519] width 44 height 18
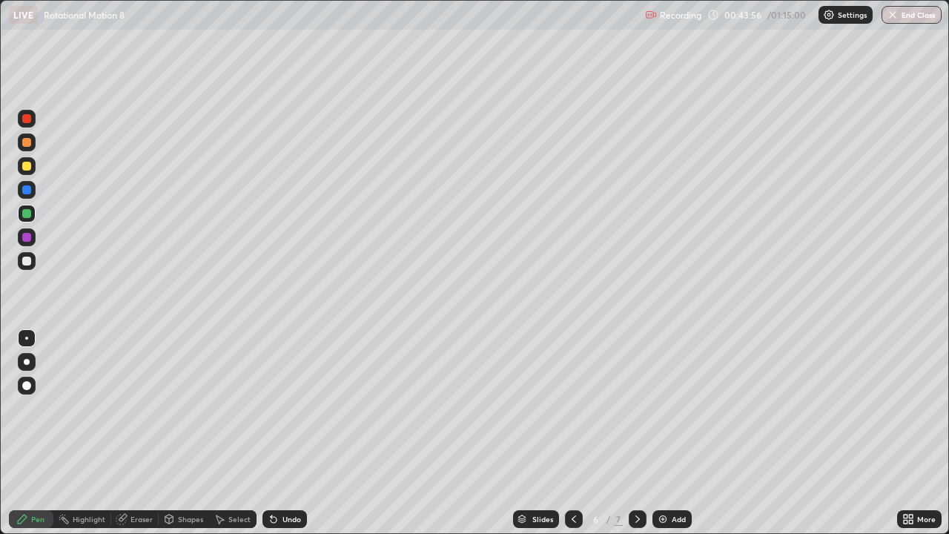
click at [291, 433] on div "Undo" at bounding box center [285, 519] width 44 height 18
click at [289, 433] on div "Undo" at bounding box center [292, 518] width 19 height 7
click at [29, 266] on div at bounding box center [27, 261] width 18 height 18
click at [27, 167] on div at bounding box center [26, 166] width 9 height 9
click at [663, 433] on img at bounding box center [663, 519] width 12 height 12
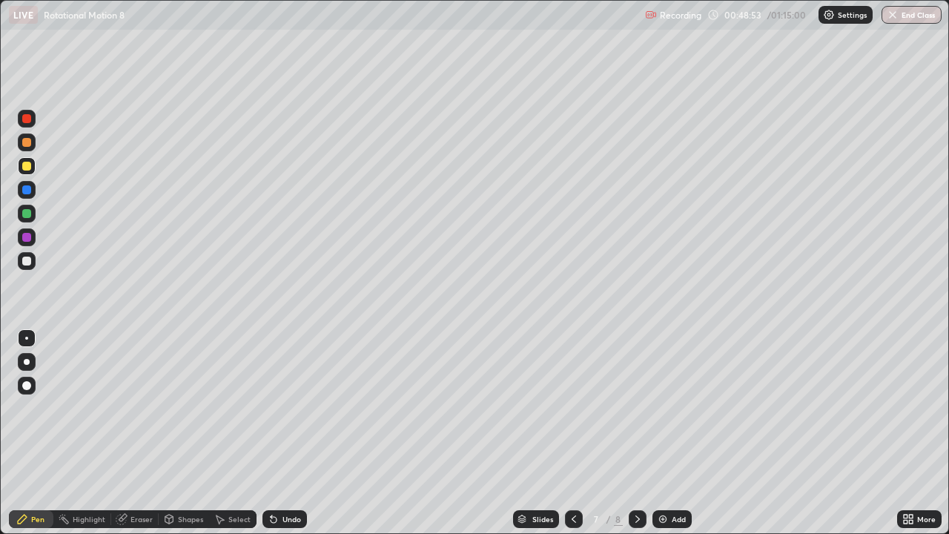
click at [26, 362] on div at bounding box center [27, 362] width 6 height 6
click at [24, 262] on div at bounding box center [26, 261] width 9 height 9
click at [31, 171] on div at bounding box center [27, 166] width 18 height 18
click at [178, 433] on div "Shapes" at bounding box center [190, 518] width 25 height 7
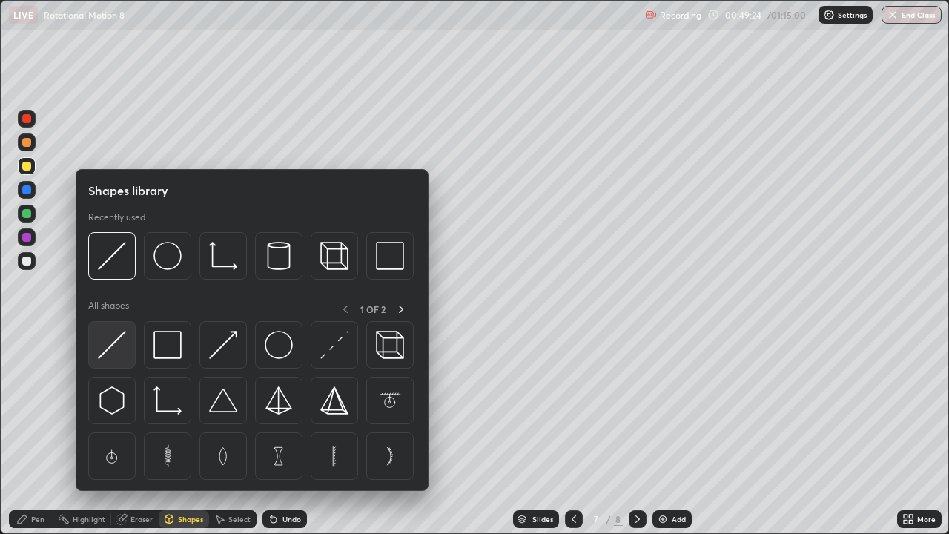
click at [110, 349] on img at bounding box center [112, 345] width 28 height 28
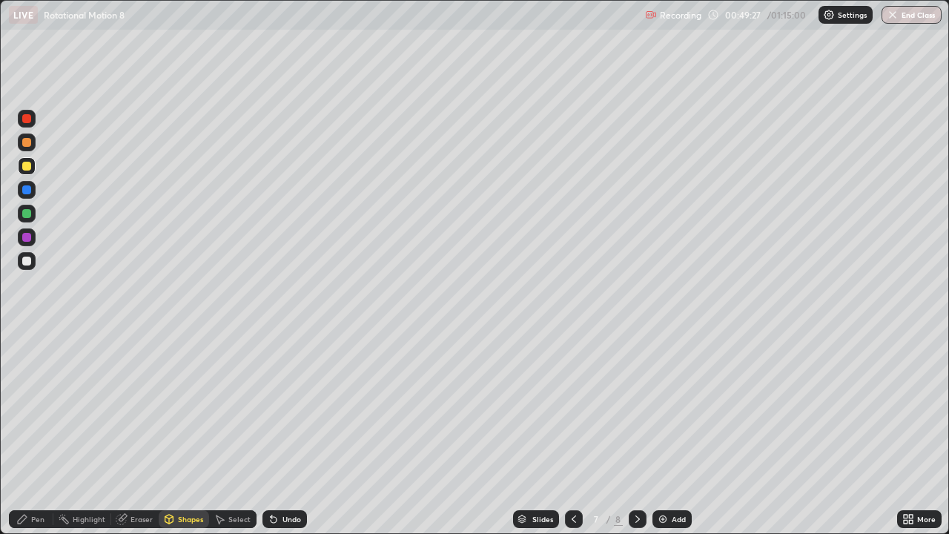
click at [291, 433] on div "Undo" at bounding box center [292, 518] width 19 height 7
click at [24, 261] on div at bounding box center [26, 261] width 9 height 9
click at [188, 433] on div "Shapes" at bounding box center [190, 518] width 25 height 7
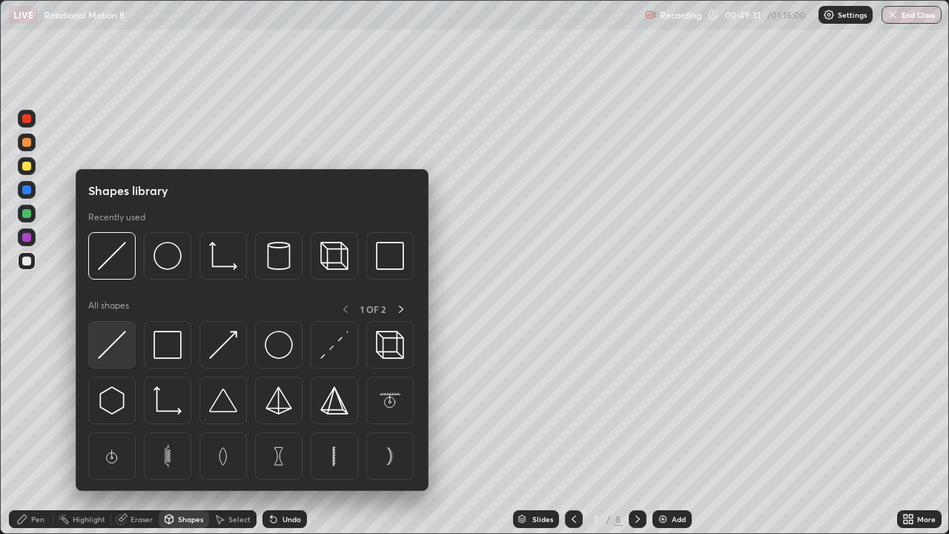
click at [110, 349] on img at bounding box center [112, 345] width 28 height 28
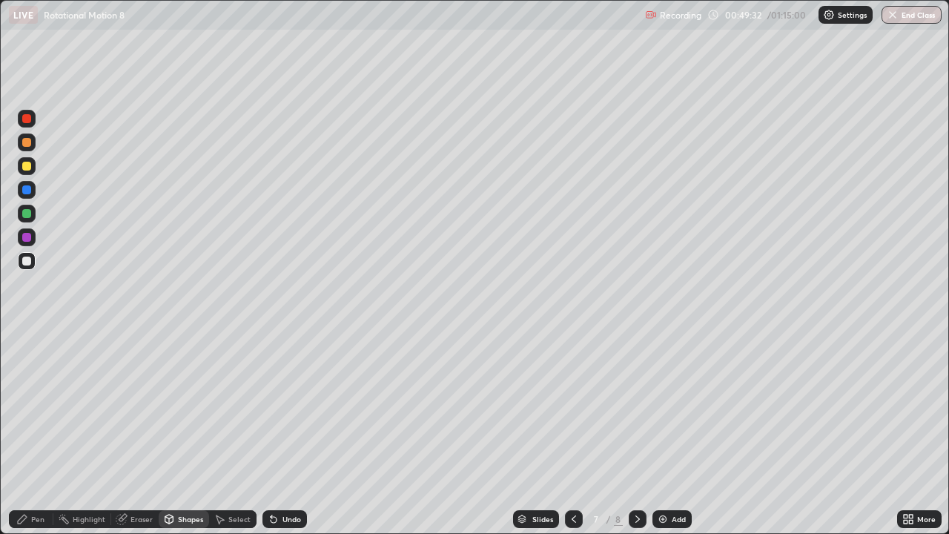
click at [27, 167] on div at bounding box center [26, 166] width 9 height 9
click at [24, 140] on div at bounding box center [26, 142] width 9 height 9
click at [27, 217] on div at bounding box center [26, 213] width 9 height 9
click at [32, 433] on div "Pen" at bounding box center [37, 518] width 13 height 7
click at [24, 145] on div at bounding box center [26, 142] width 9 height 9
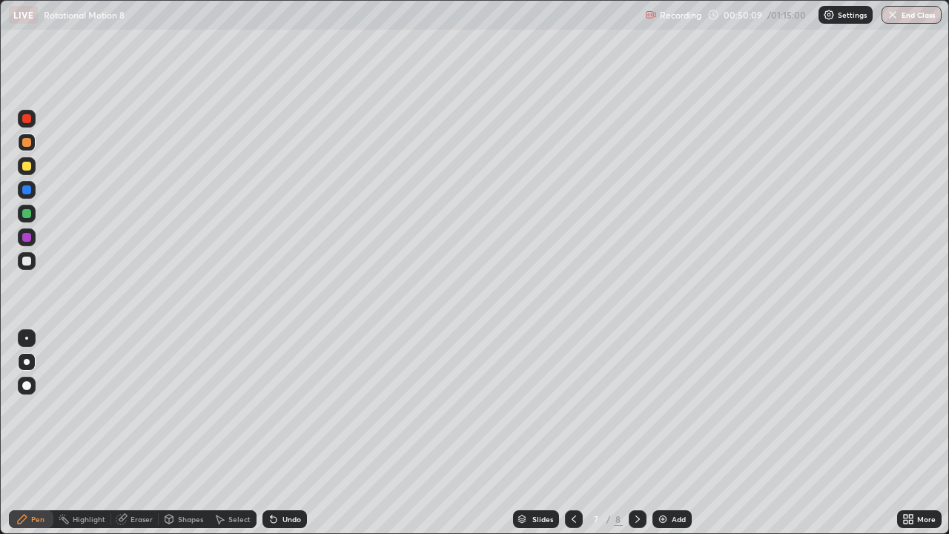
click at [25, 262] on div at bounding box center [26, 261] width 9 height 9
click at [28, 145] on div at bounding box center [26, 142] width 9 height 9
click at [910, 433] on icon at bounding box center [911, 522] width 4 height 4
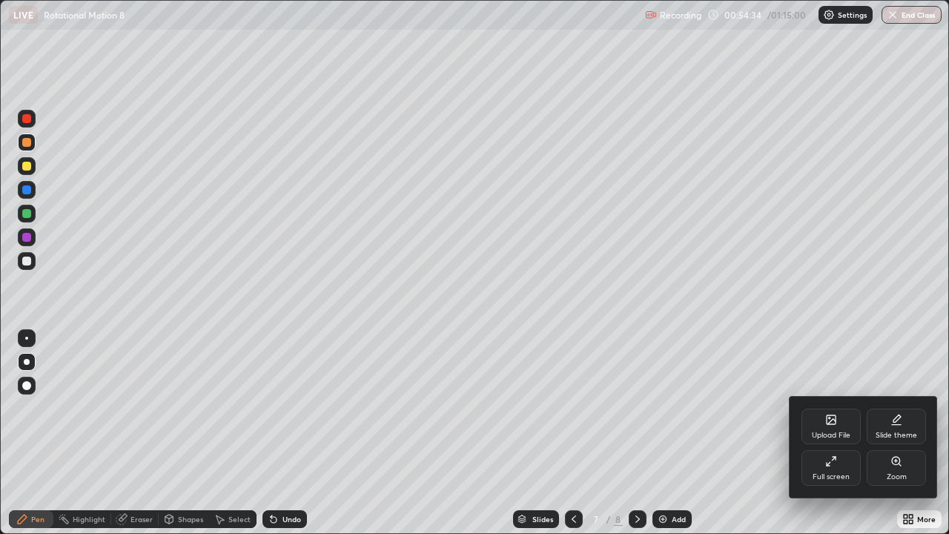
click at [822, 433] on div "Full screen" at bounding box center [831, 468] width 59 height 36
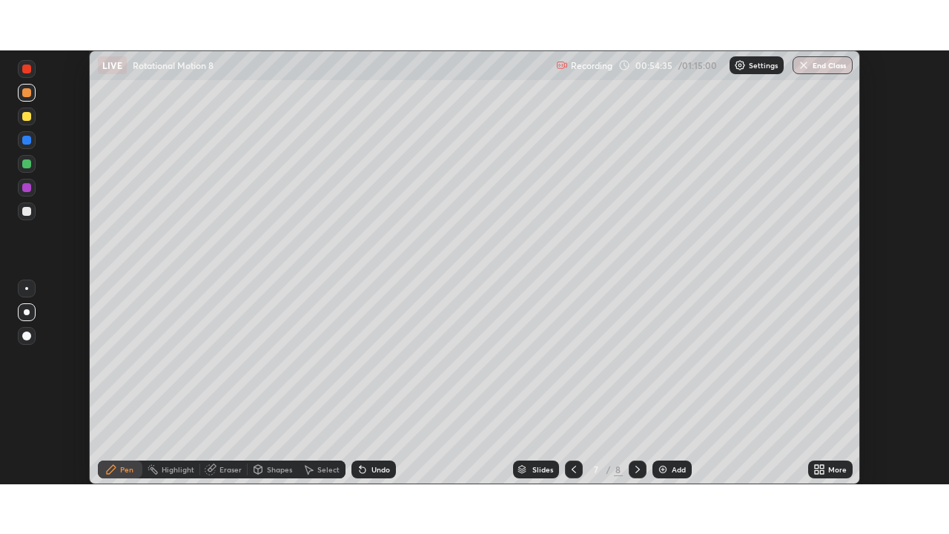
scroll to position [73721, 73205]
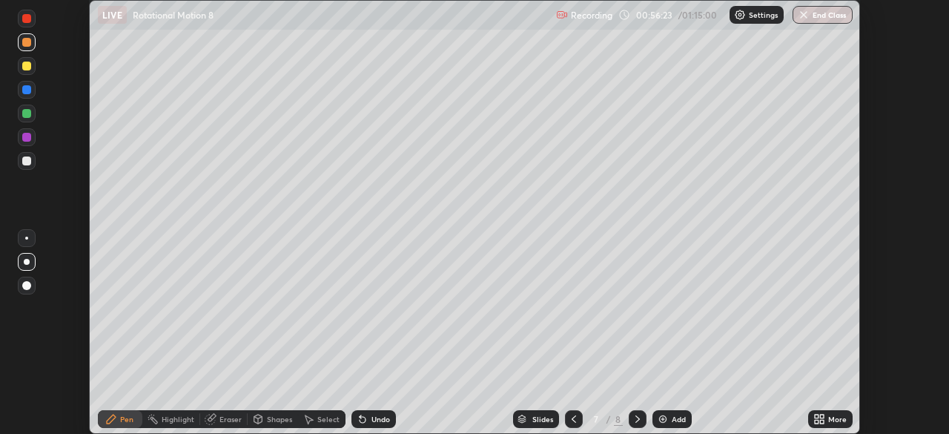
click at [828, 418] on div "More" at bounding box center [830, 419] width 44 height 18
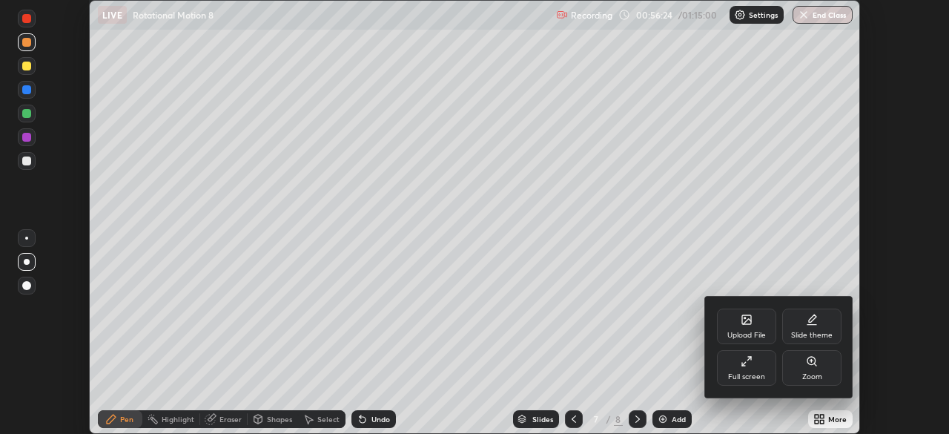
click at [752, 376] on div "Full screen" at bounding box center [746, 376] width 37 height 7
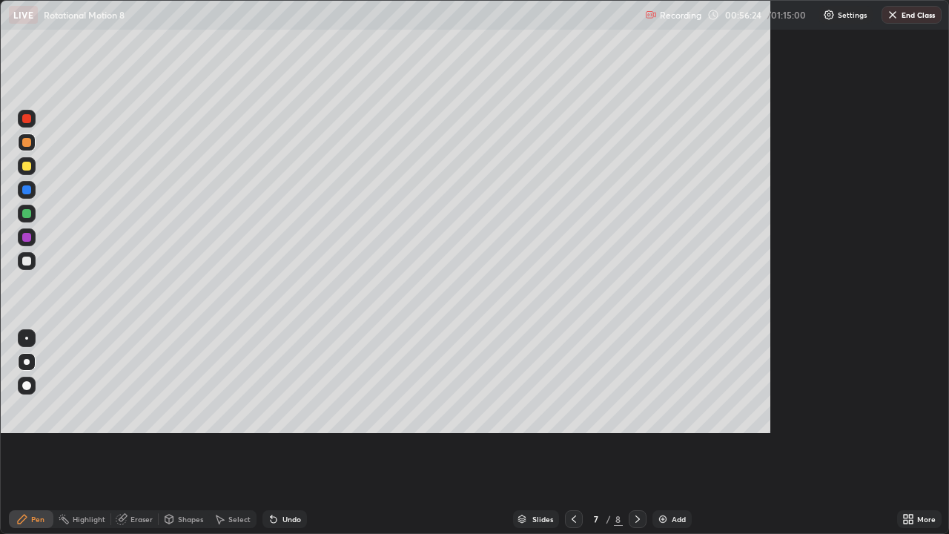
scroll to position [534, 949]
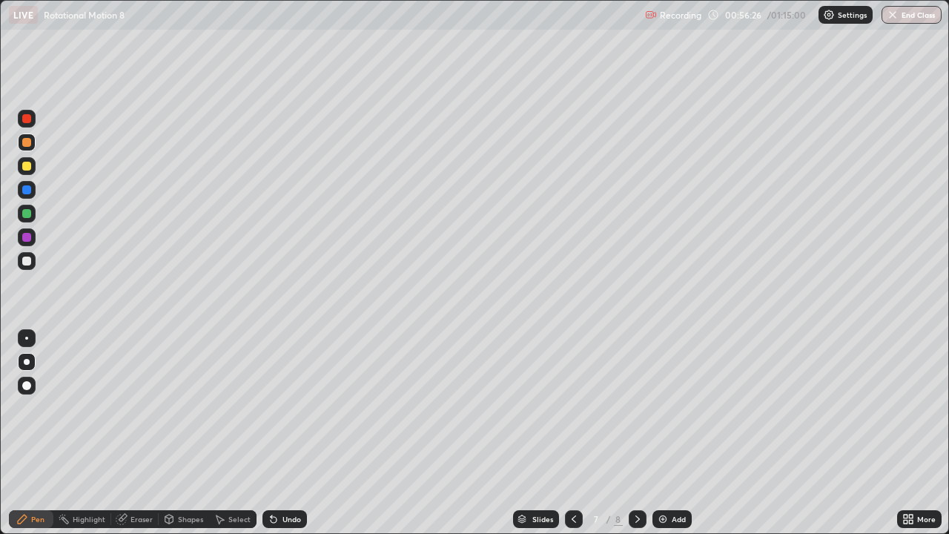
click at [228, 433] on div "Select" at bounding box center [239, 518] width 22 height 7
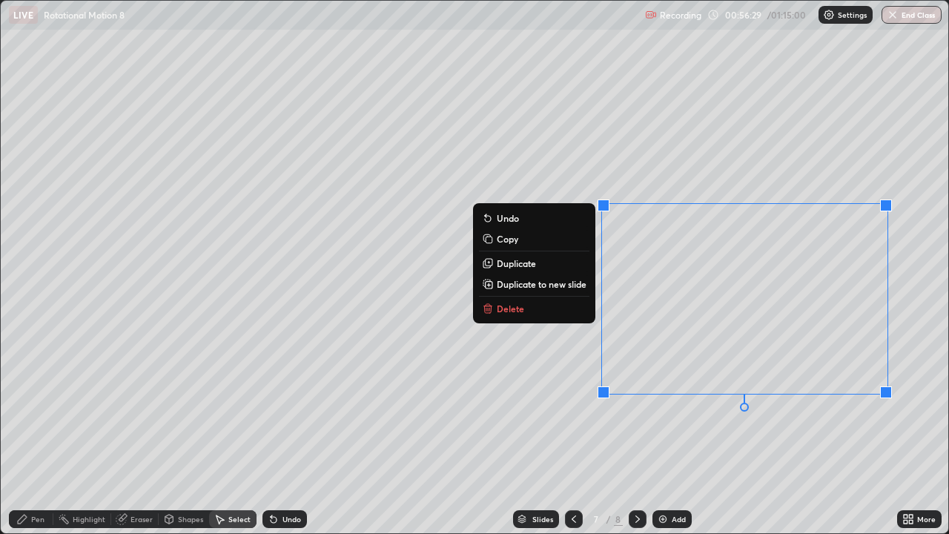
click at [535, 312] on button "Delete" at bounding box center [534, 309] width 110 height 18
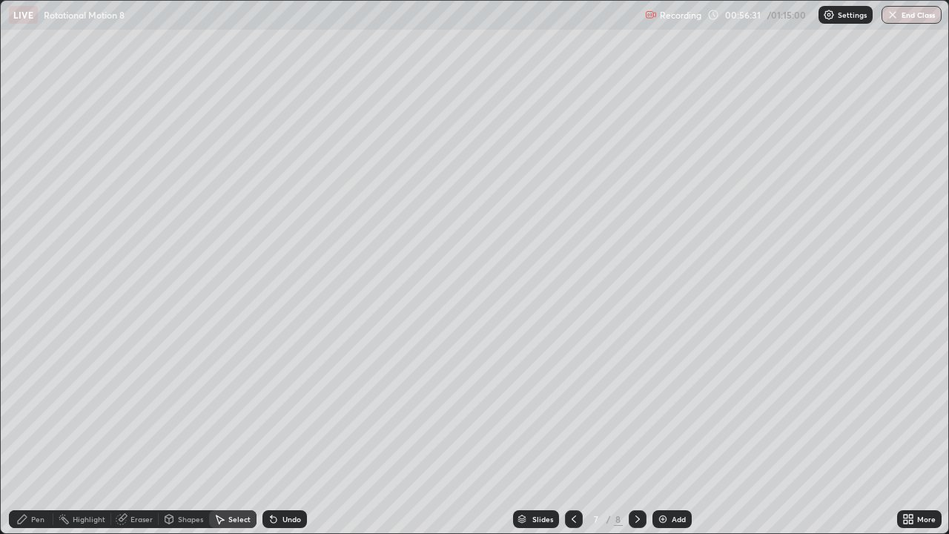
click at [22, 433] on icon at bounding box center [22, 519] width 12 height 12
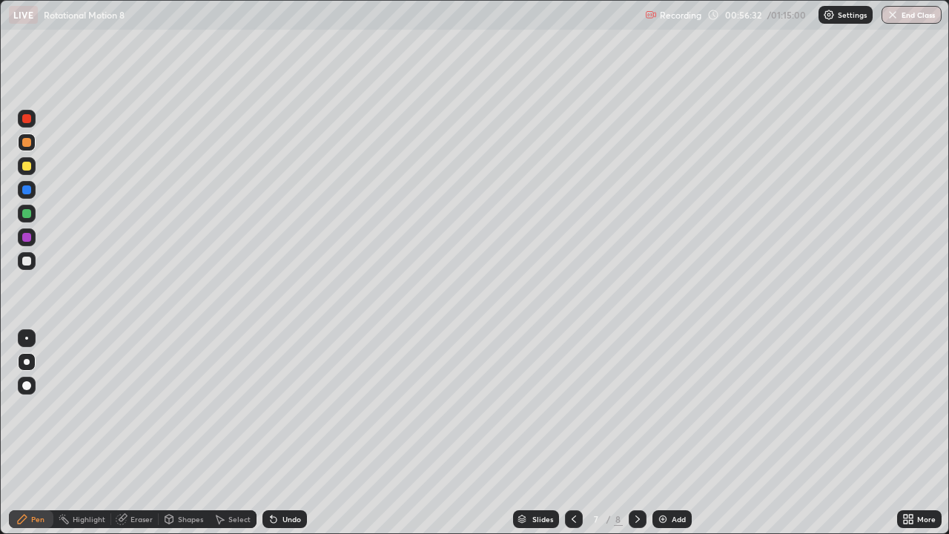
click at [24, 362] on div at bounding box center [27, 362] width 6 height 6
click at [18, 263] on div at bounding box center [27, 261] width 18 height 18
click at [26, 190] on div at bounding box center [26, 189] width 9 height 9
click at [27, 190] on div at bounding box center [26, 189] width 9 height 9
click at [27, 167] on div at bounding box center [26, 166] width 9 height 9
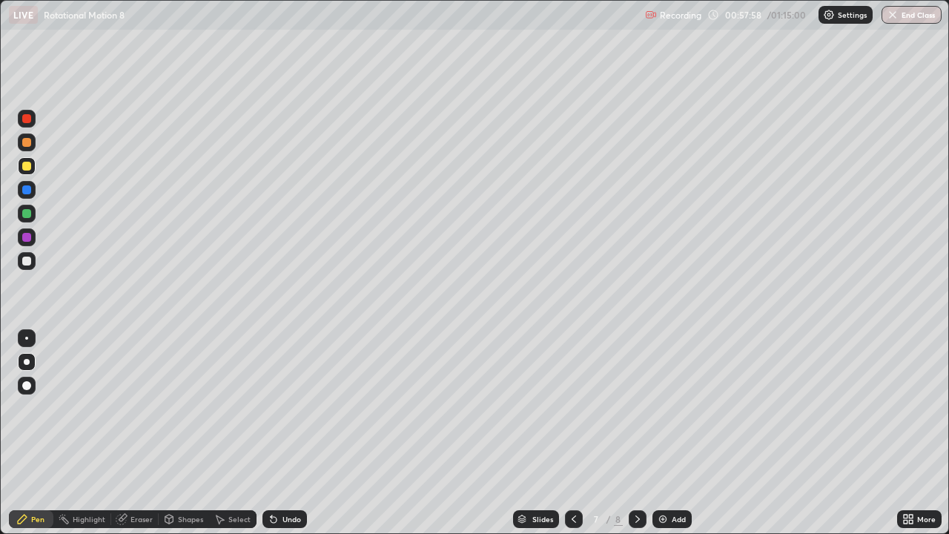
click at [27, 142] on div at bounding box center [26, 142] width 9 height 9
click at [25, 265] on div at bounding box center [26, 261] width 9 height 9
click at [26, 191] on div at bounding box center [26, 189] width 9 height 9
click at [29, 261] on div at bounding box center [26, 261] width 9 height 9
click at [283, 433] on div "Undo" at bounding box center [292, 518] width 19 height 7
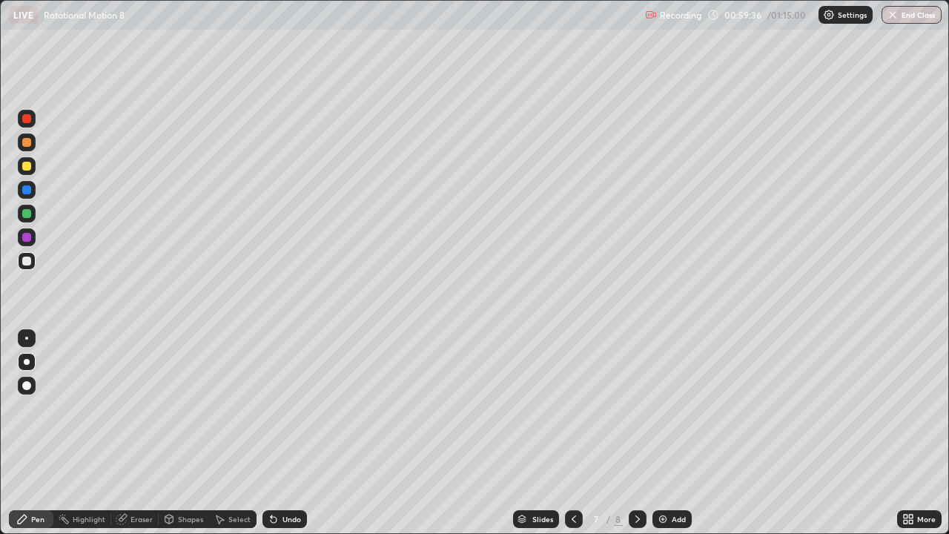
click at [133, 433] on div "Eraser" at bounding box center [142, 518] width 22 height 7
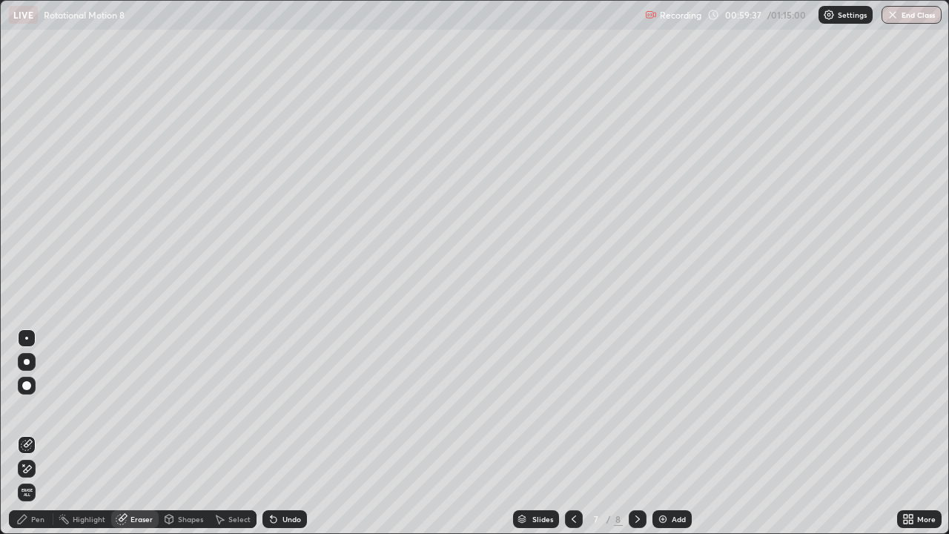
click at [32, 433] on div "Pen" at bounding box center [31, 519] width 44 height 18
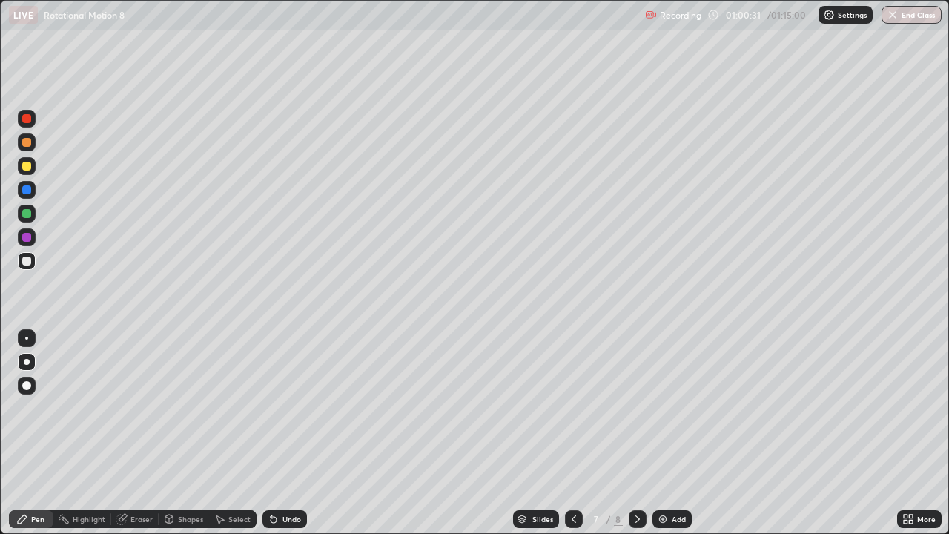
click at [18, 263] on div at bounding box center [27, 261] width 18 height 18
click at [283, 433] on div "Undo" at bounding box center [292, 518] width 19 height 7
click at [285, 433] on div "Undo" at bounding box center [292, 518] width 19 height 7
click at [26, 167] on div at bounding box center [26, 166] width 9 height 9
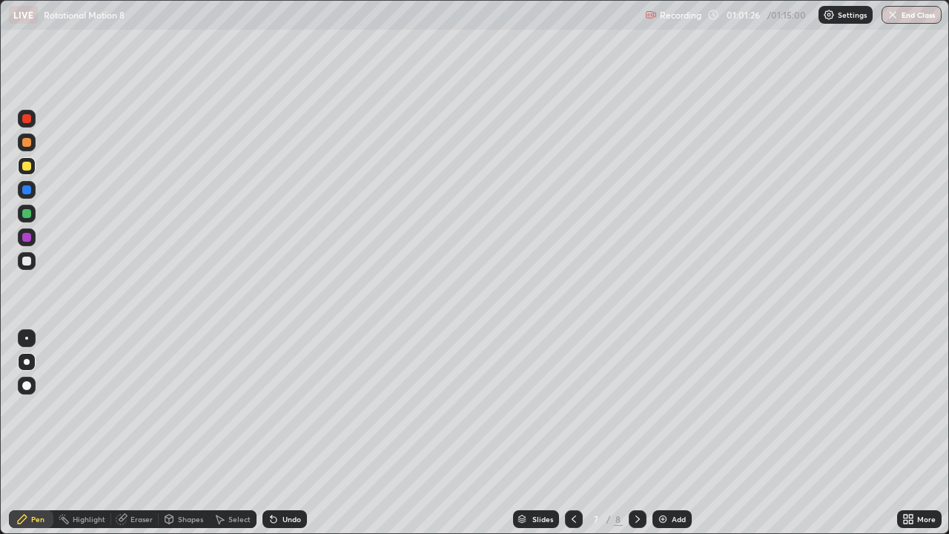
click at [27, 266] on div at bounding box center [27, 261] width 18 height 18
click at [672, 433] on div "Add" at bounding box center [679, 518] width 14 height 7
click at [24, 262] on div at bounding box center [26, 261] width 9 height 9
click at [21, 355] on div at bounding box center [27, 362] width 18 height 18
click at [25, 254] on div at bounding box center [27, 261] width 18 height 18
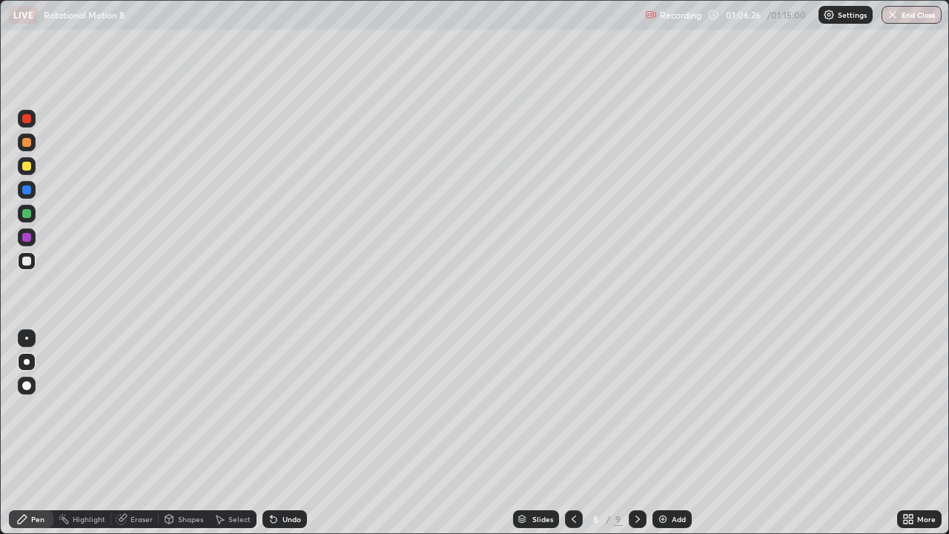
click at [22, 166] on div at bounding box center [26, 166] width 9 height 9
click at [27, 263] on div at bounding box center [26, 261] width 9 height 9
click at [25, 191] on div at bounding box center [26, 189] width 9 height 9
click at [284, 433] on div "Undo" at bounding box center [292, 518] width 19 height 7
click at [286, 433] on div "Undo" at bounding box center [285, 519] width 44 height 18
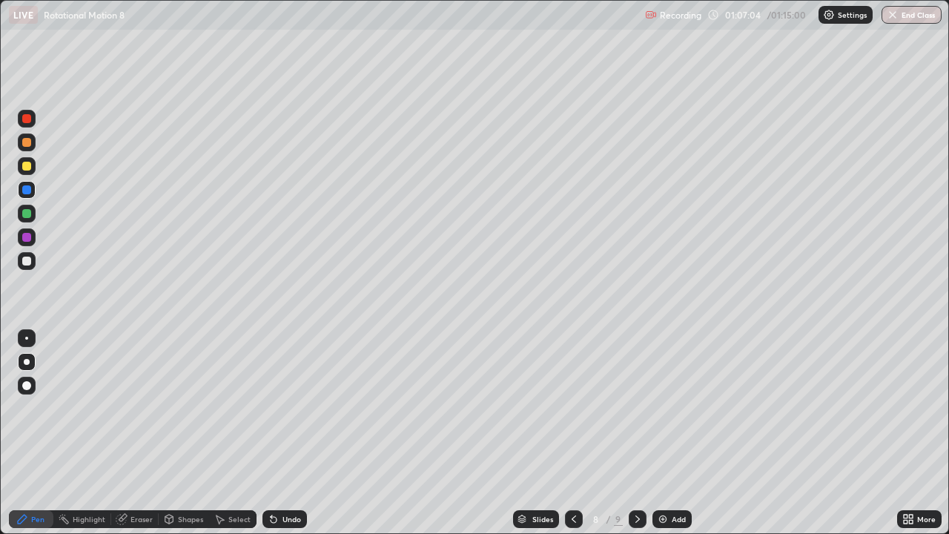
click at [26, 260] on div at bounding box center [26, 261] width 9 height 9
click at [185, 433] on div "Shapes" at bounding box center [190, 518] width 25 height 7
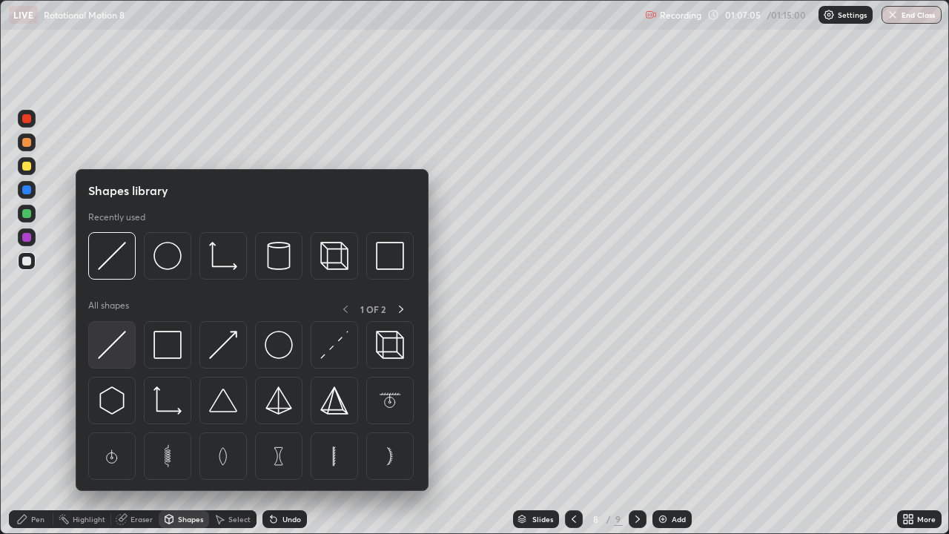
click at [109, 351] on img at bounding box center [112, 345] width 28 height 28
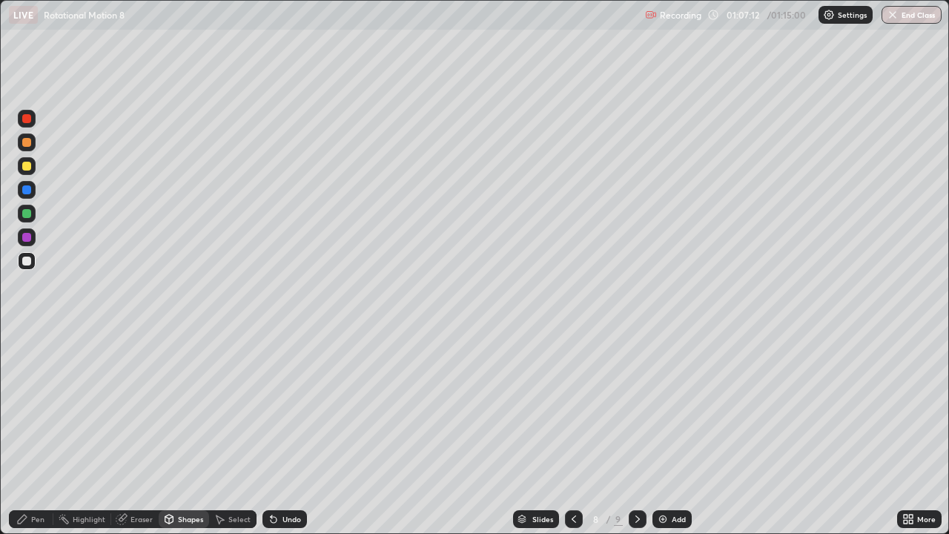
click at [33, 433] on div "Pen" at bounding box center [37, 518] width 13 height 7
click at [27, 146] on div at bounding box center [26, 142] width 9 height 9
click at [27, 145] on div at bounding box center [26, 142] width 9 height 9
click at [23, 193] on div at bounding box center [26, 189] width 9 height 9
click at [26, 215] on div at bounding box center [26, 213] width 9 height 9
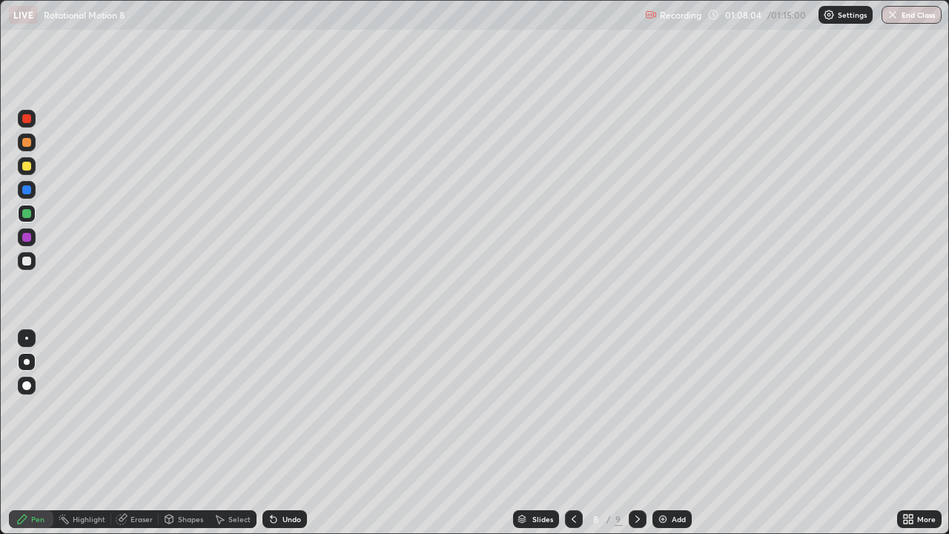
click at [22, 143] on div at bounding box center [26, 142] width 9 height 9
click at [27, 169] on div at bounding box center [26, 166] width 9 height 9
click at [26, 258] on div at bounding box center [26, 261] width 9 height 9
click at [27, 338] on div at bounding box center [26, 338] width 3 height 3
click at [25, 191] on div at bounding box center [26, 189] width 9 height 9
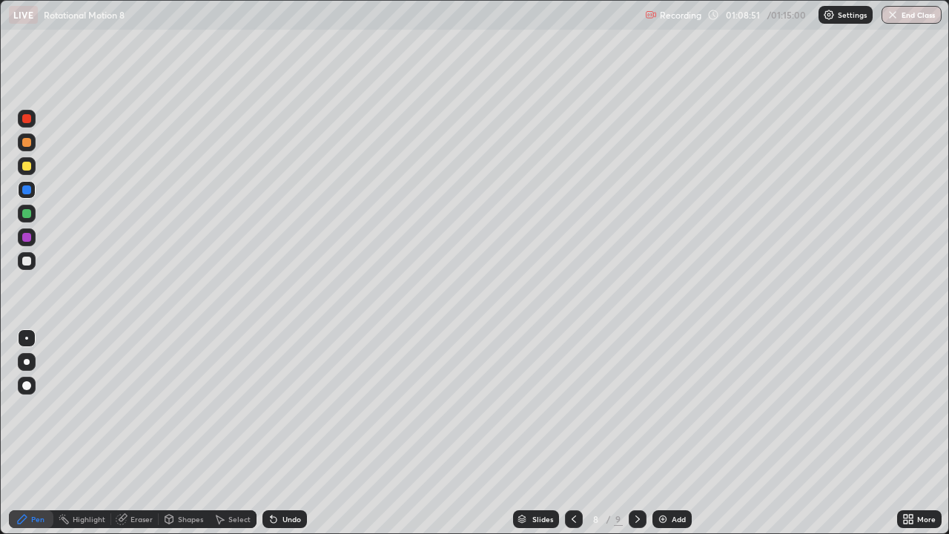
click at [24, 262] on div at bounding box center [26, 261] width 9 height 9
click at [27, 191] on div at bounding box center [26, 189] width 9 height 9
click at [24, 262] on div at bounding box center [26, 261] width 9 height 9
click at [288, 433] on div "Undo" at bounding box center [285, 519] width 44 height 18
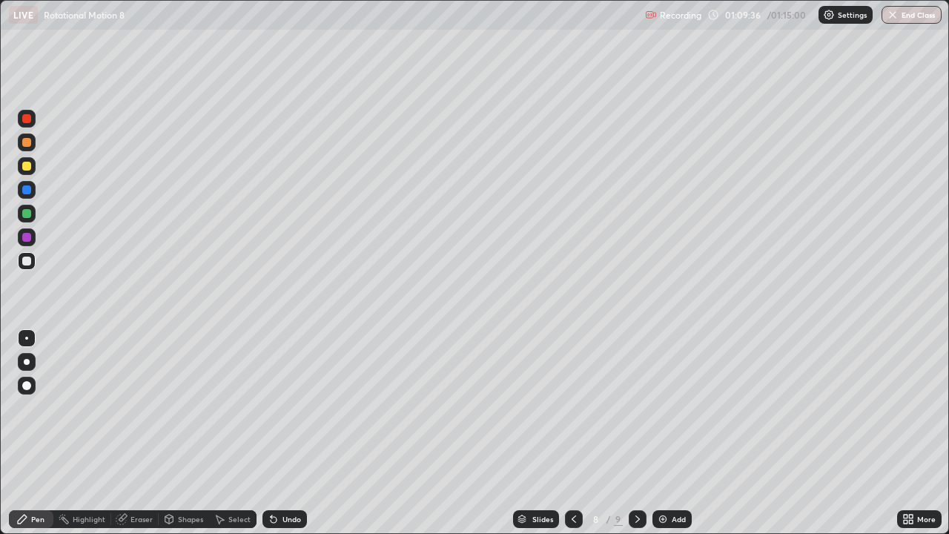
click at [181, 433] on div "Shapes" at bounding box center [184, 519] width 50 height 18
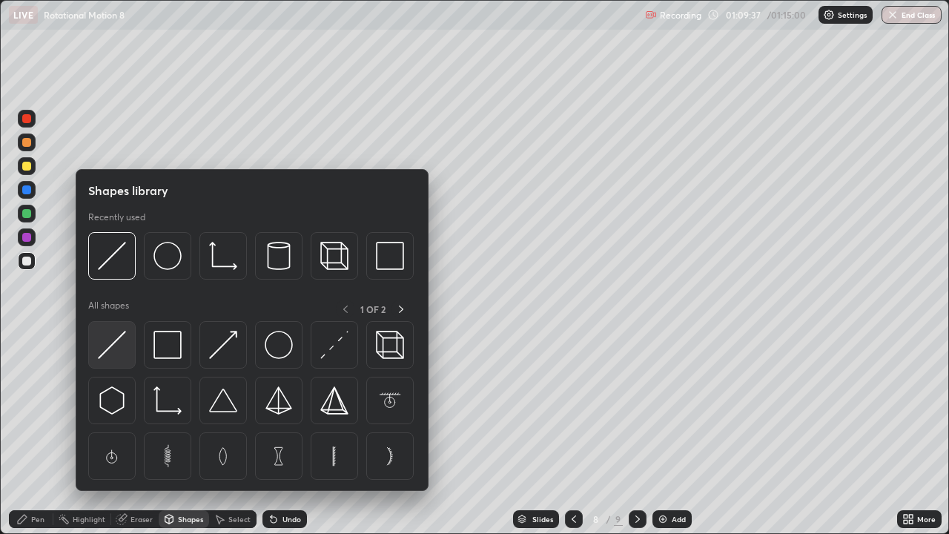
click at [117, 348] on img at bounding box center [112, 345] width 28 height 28
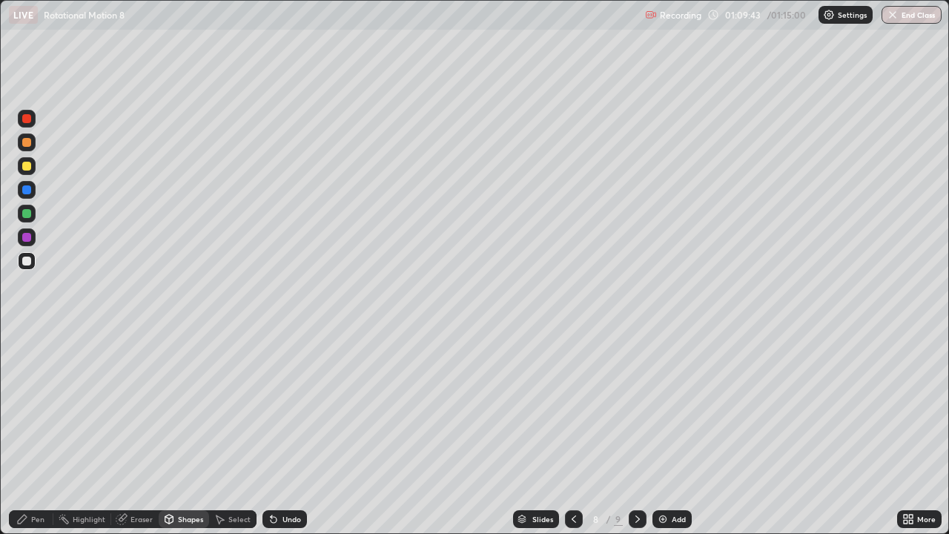
click at [37, 433] on div "Pen" at bounding box center [37, 518] width 13 height 7
click at [27, 167] on div at bounding box center [26, 166] width 9 height 9
click at [27, 267] on div at bounding box center [27, 261] width 18 height 18
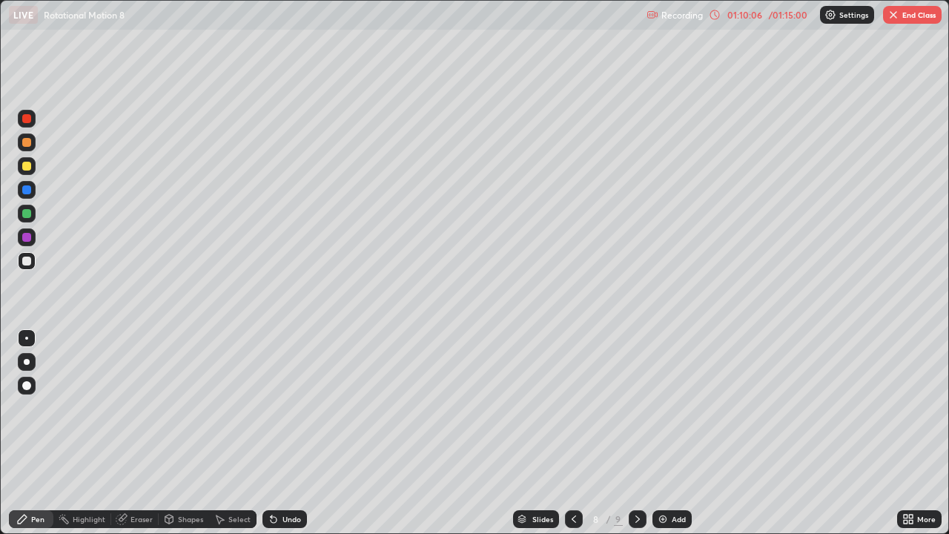
click at [24, 169] on div at bounding box center [26, 166] width 9 height 9
click at [23, 262] on div at bounding box center [26, 261] width 9 height 9
click at [26, 168] on div at bounding box center [26, 166] width 9 height 9
click at [26, 262] on div at bounding box center [26, 261] width 9 height 9
click at [281, 433] on div "Undo" at bounding box center [285, 519] width 44 height 18
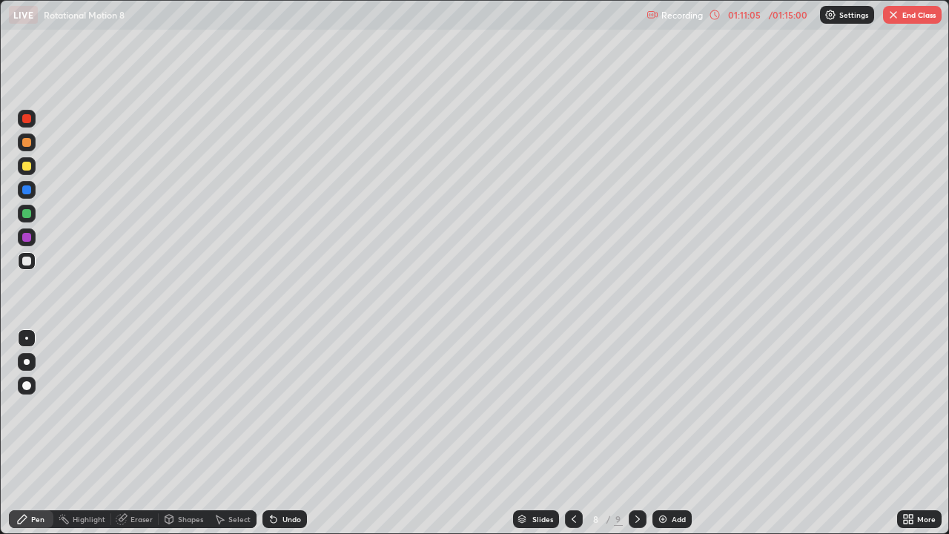
click at [283, 433] on div "Undo" at bounding box center [285, 519] width 44 height 18
click at [287, 433] on div "Undo" at bounding box center [292, 518] width 19 height 7
click at [140, 433] on div "Eraser" at bounding box center [142, 518] width 22 height 7
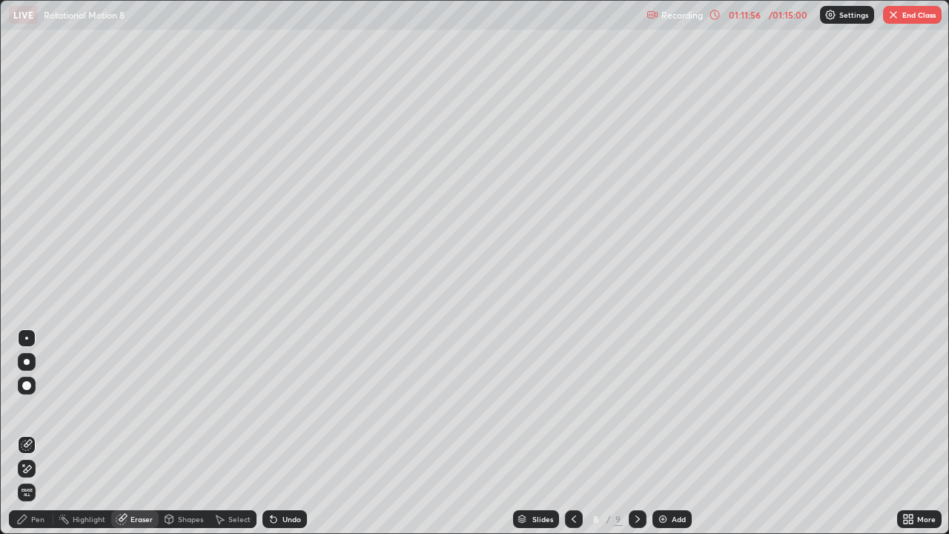
click at [37, 433] on div "Pen" at bounding box center [37, 518] width 13 height 7
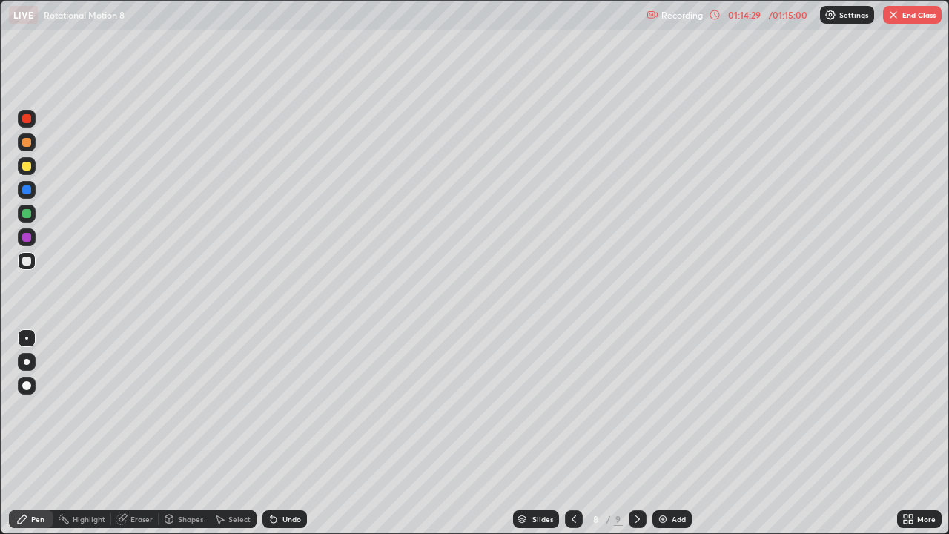
click at [28, 145] on div at bounding box center [26, 142] width 9 height 9
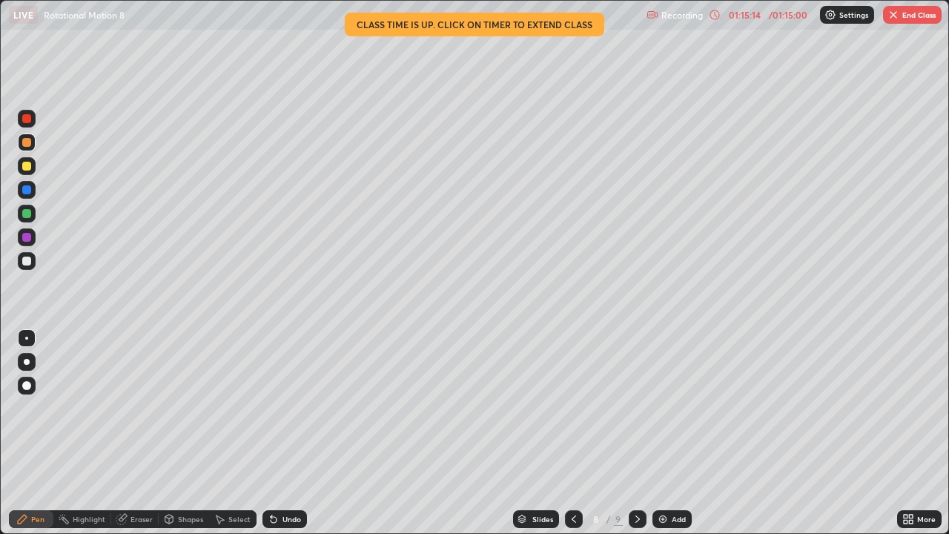
click at [746, 18] on div "01:15:14" at bounding box center [745, 14] width 42 height 9
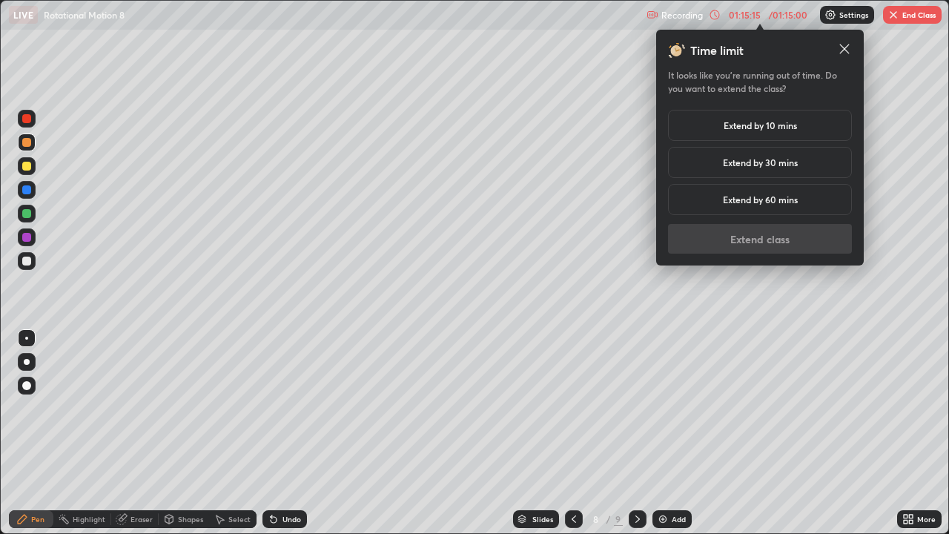
click at [742, 126] on h5 "Extend by 10 mins" at bounding box center [760, 125] width 73 height 13
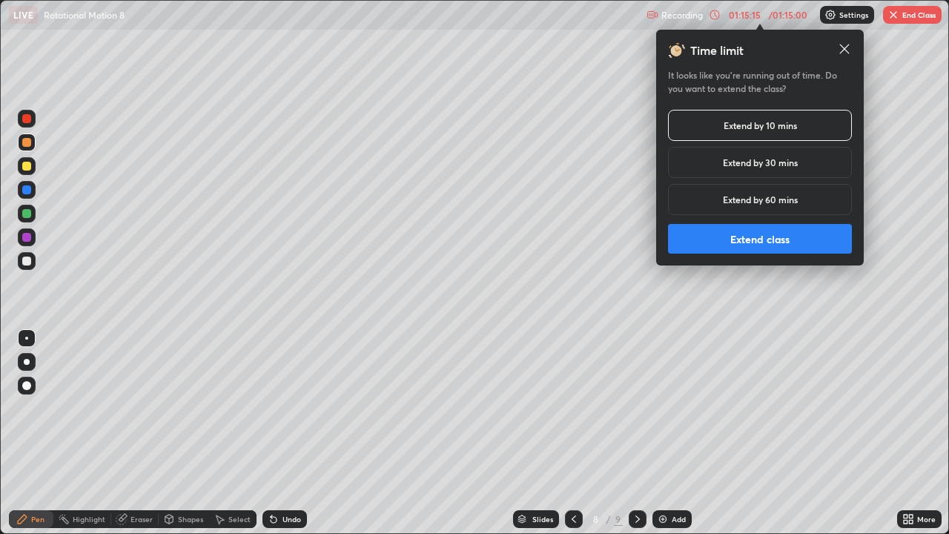
click at [749, 240] on button "Extend class" at bounding box center [760, 239] width 184 height 30
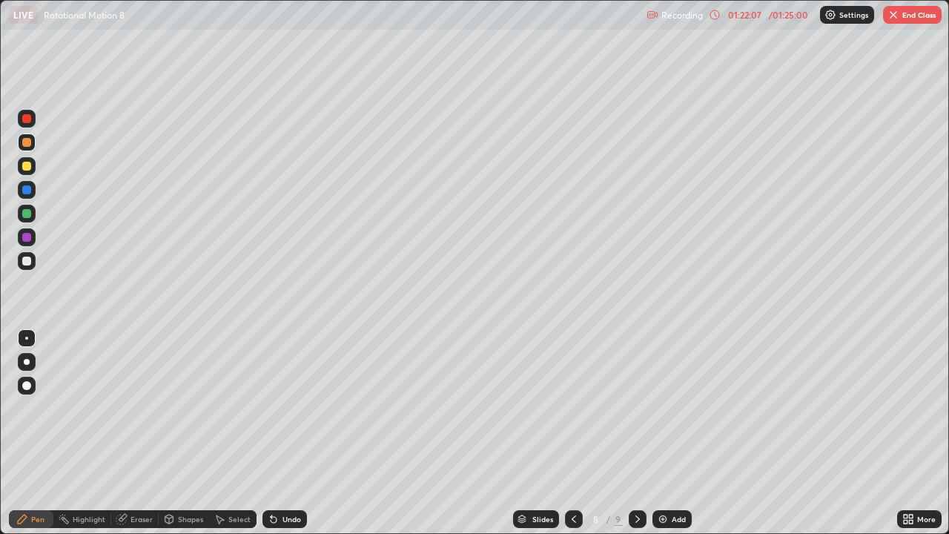
click at [910, 15] on button "End Class" at bounding box center [912, 15] width 59 height 18
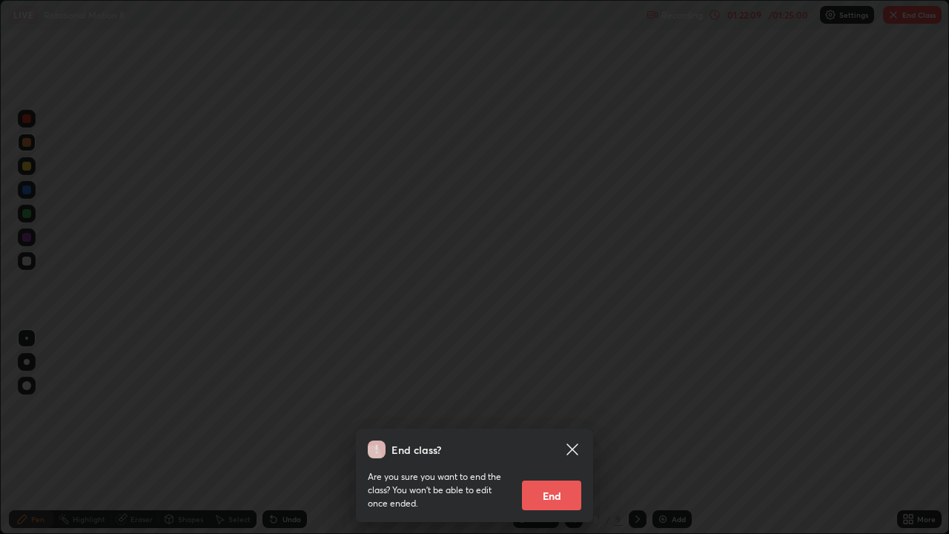
click at [561, 433] on button "End" at bounding box center [551, 496] width 59 height 30
